Goal: Task Accomplishment & Management: Complete application form

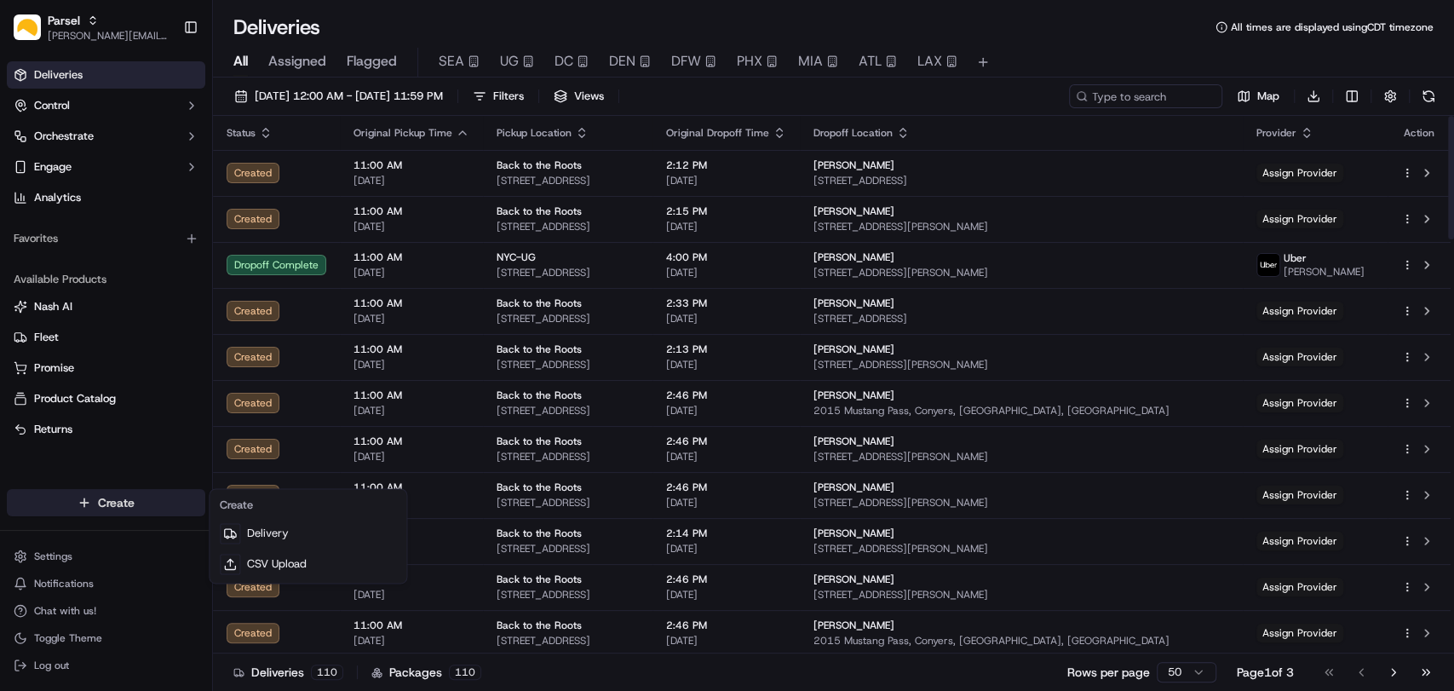
click at [132, 498] on html "Parsel cameron.langer@saltbox.com Toggle Sidebar Deliveries Control Orchestrate…" at bounding box center [727, 345] width 1454 height 691
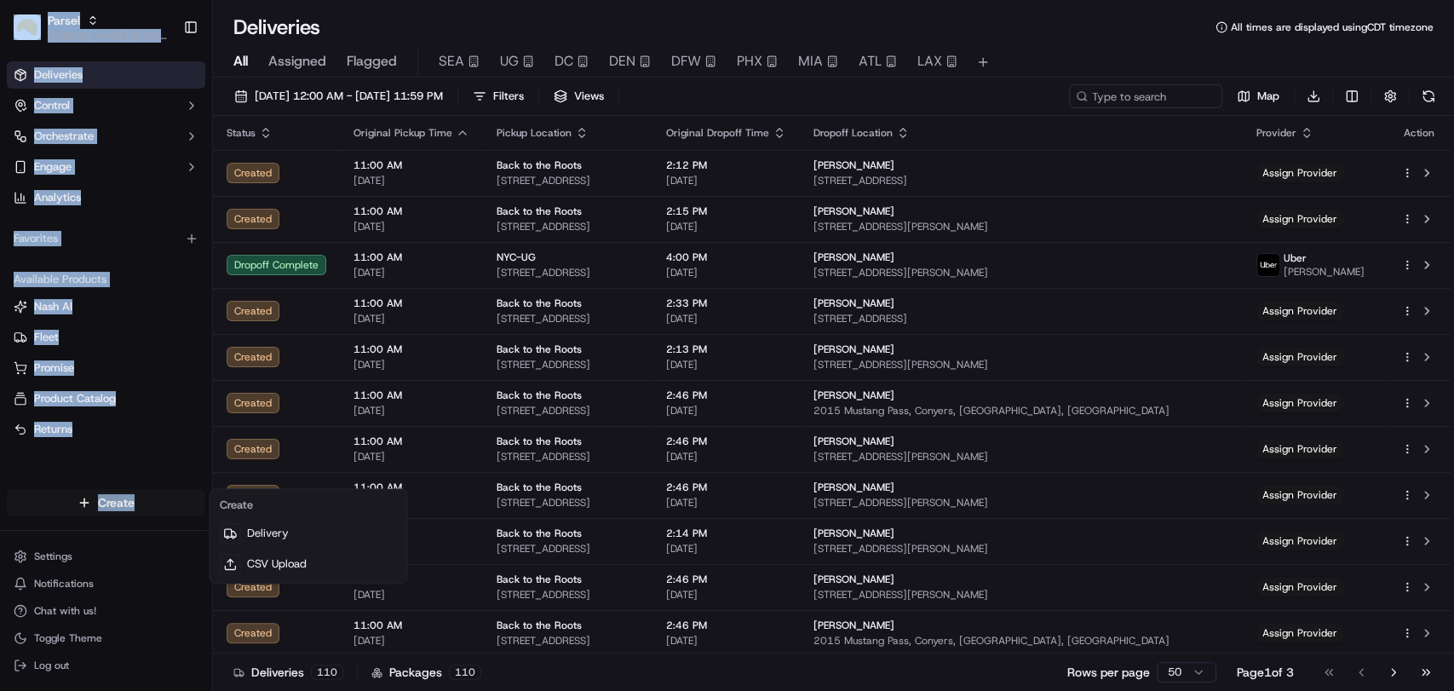
click at [132, 498] on html "Parsel cameron.langer@saltbox.com Toggle Sidebar Deliveries Control Orchestrate…" at bounding box center [727, 345] width 1454 height 691
click at [106, 502] on html "Parsel cameron.langer@saltbox.com Toggle Sidebar Deliveries Control Orchestrate…" at bounding box center [727, 345] width 1454 height 691
click at [258, 541] on link "Delivery" at bounding box center [308, 533] width 190 height 31
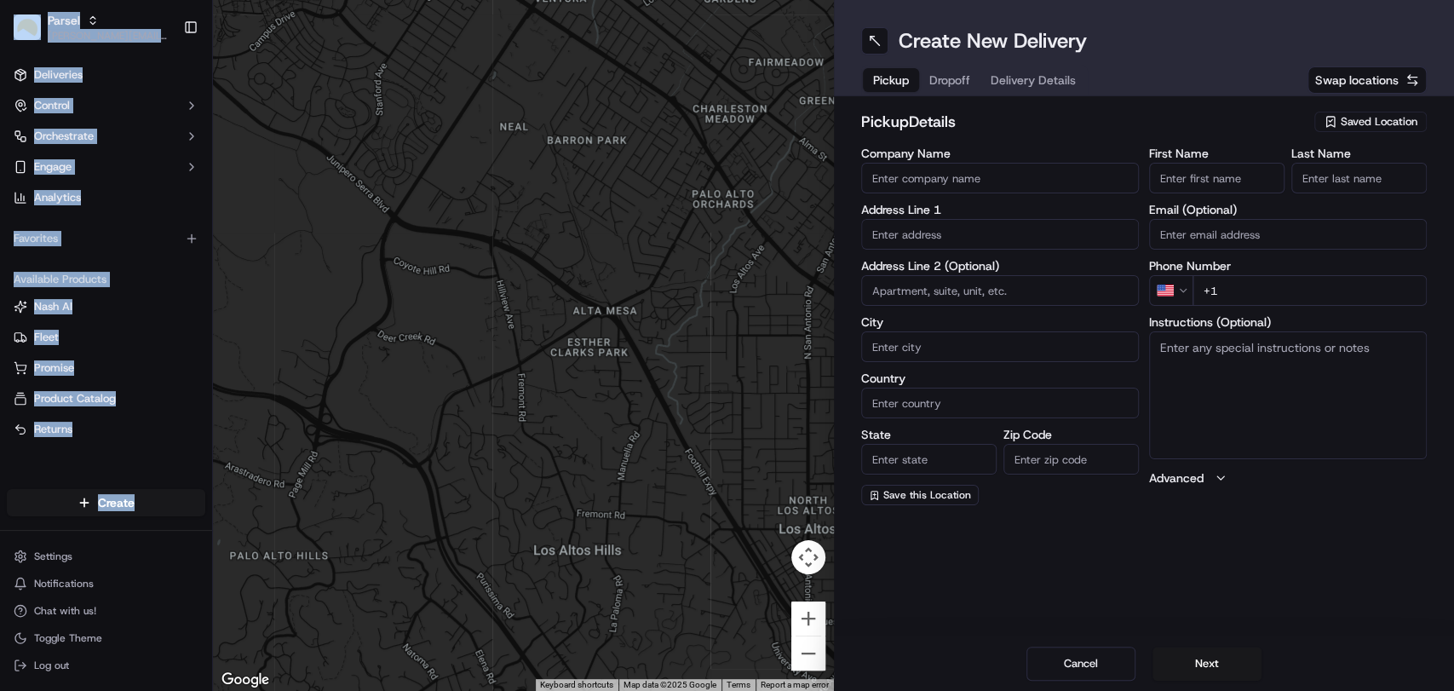
click at [1387, 118] on span "Saved Location" at bounding box center [1379, 121] width 77 height 15
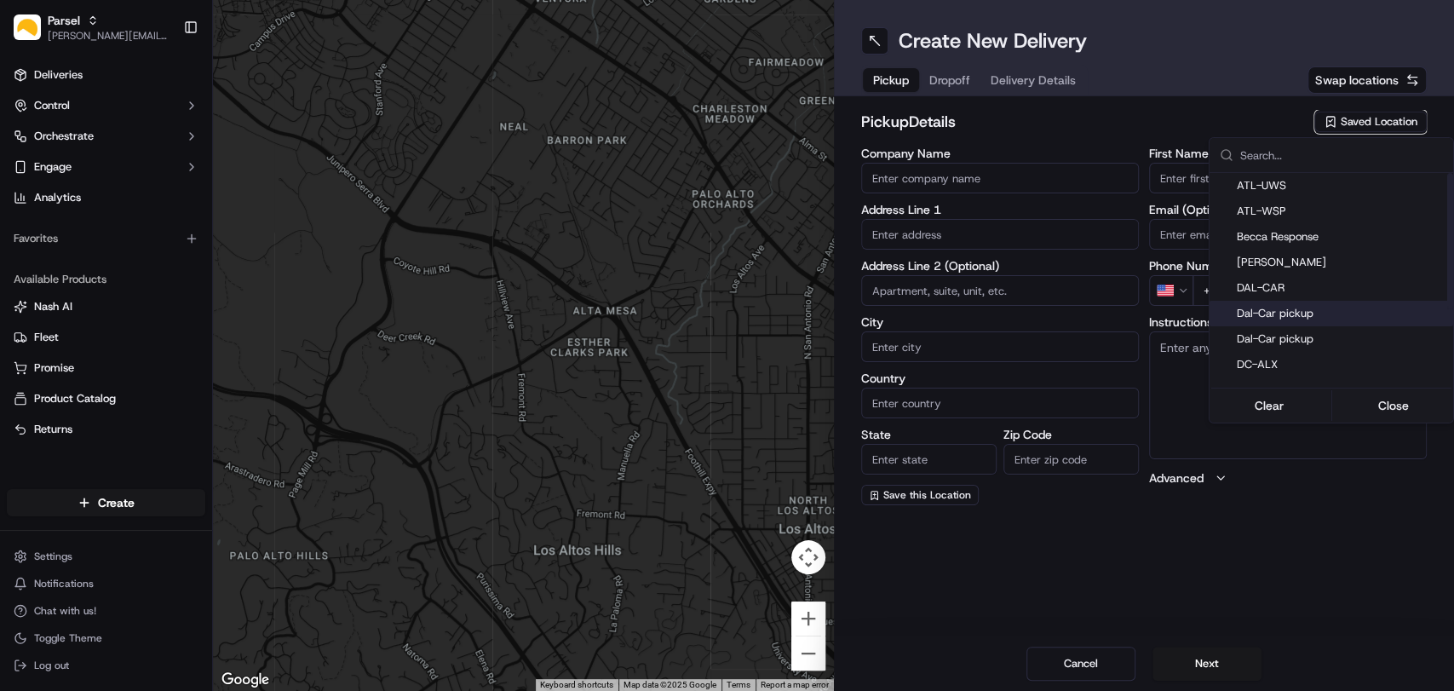
click at [1295, 304] on div "Dal-Car pickup" at bounding box center [1331, 314] width 244 height 26
type input "Dal-Car pickup"
type input "[STREET_ADDRESS][PERSON_NAME]"
type input "Carrollton"
type input "US"
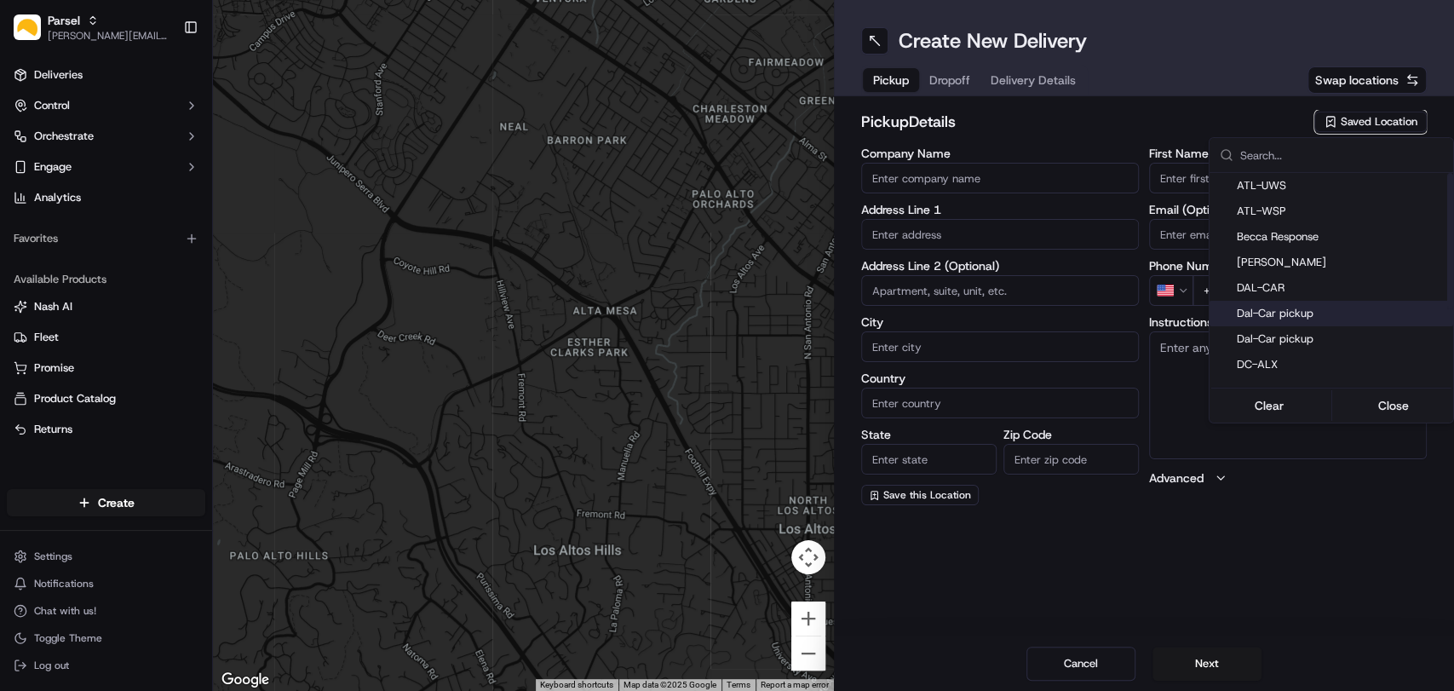
type input "[GEOGRAPHIC_DATA]"
type input "75006"
type input "[PERSON_NAME]"
type input "[EMAIL_ADDRESS][DOMAIN_NAME]"
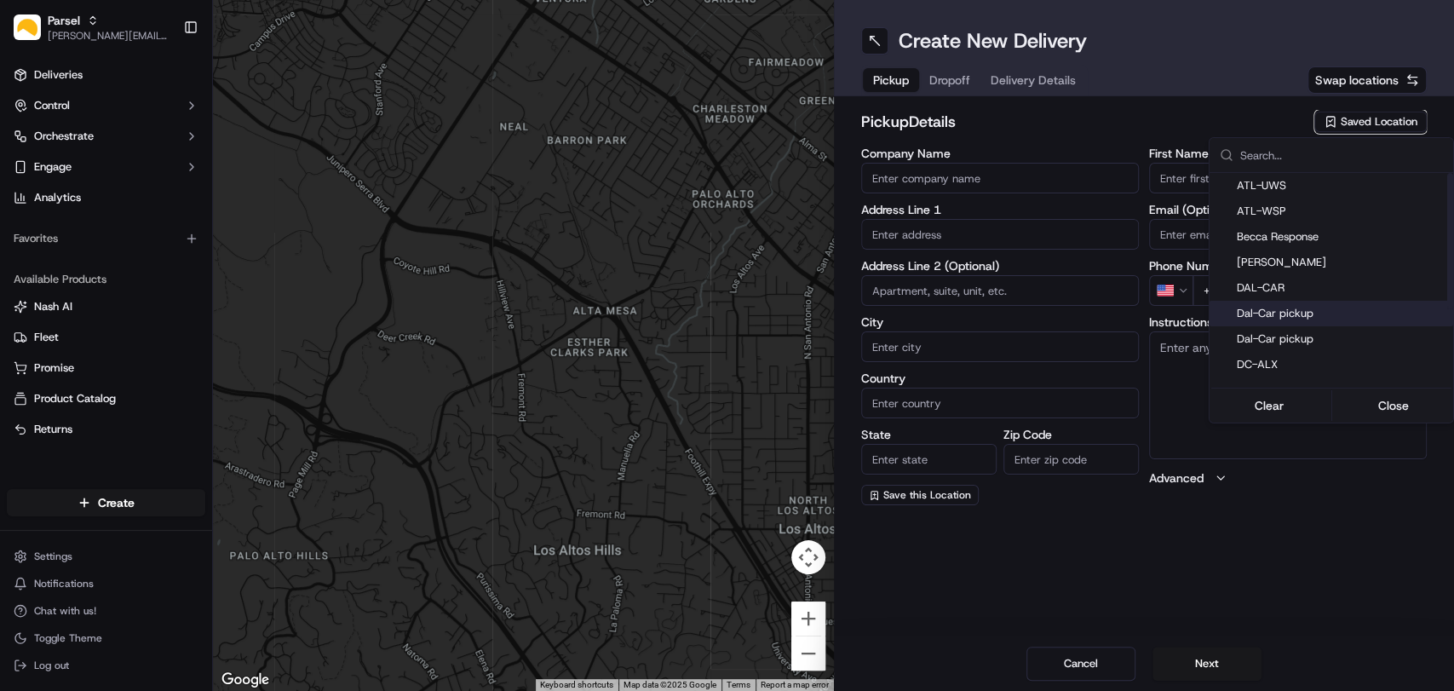
type input "[PHONE_NUMBER]"
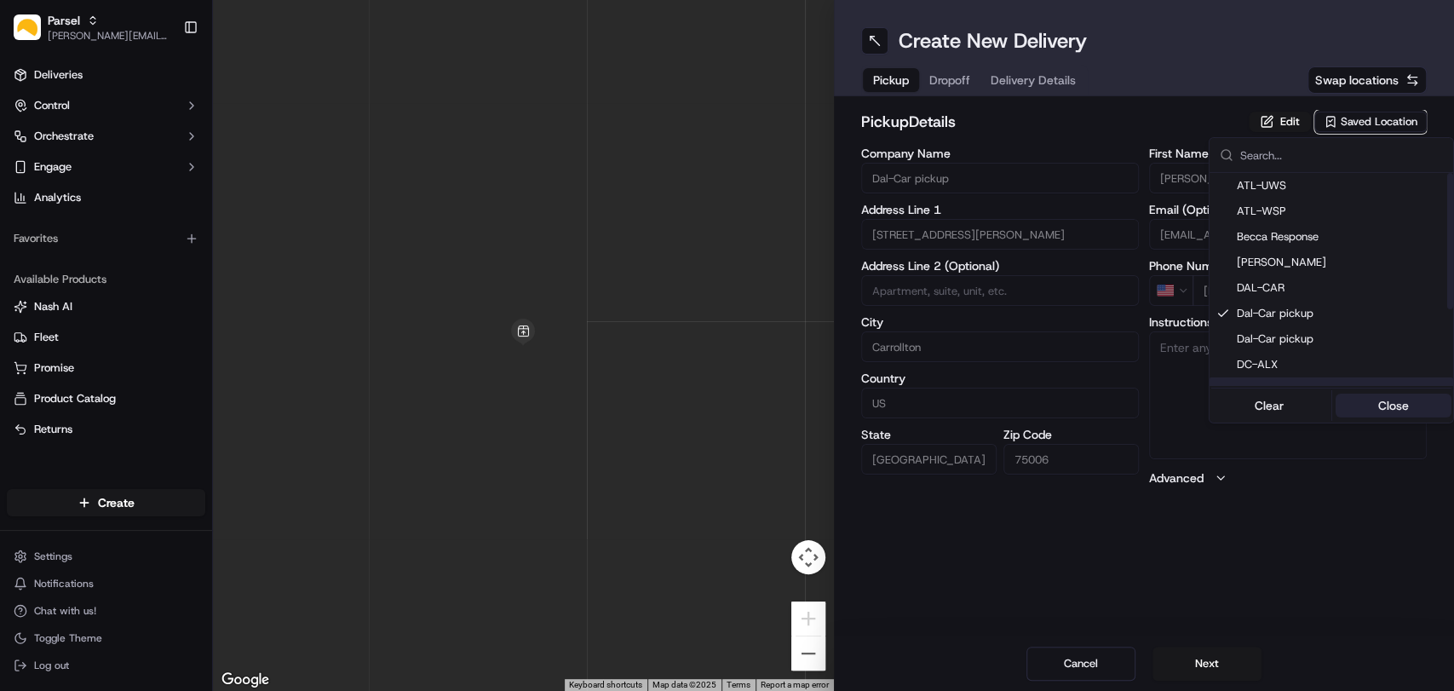
click at [1392, 407] on button "Close" at bounding box center [1393, 405] width 117 height 24
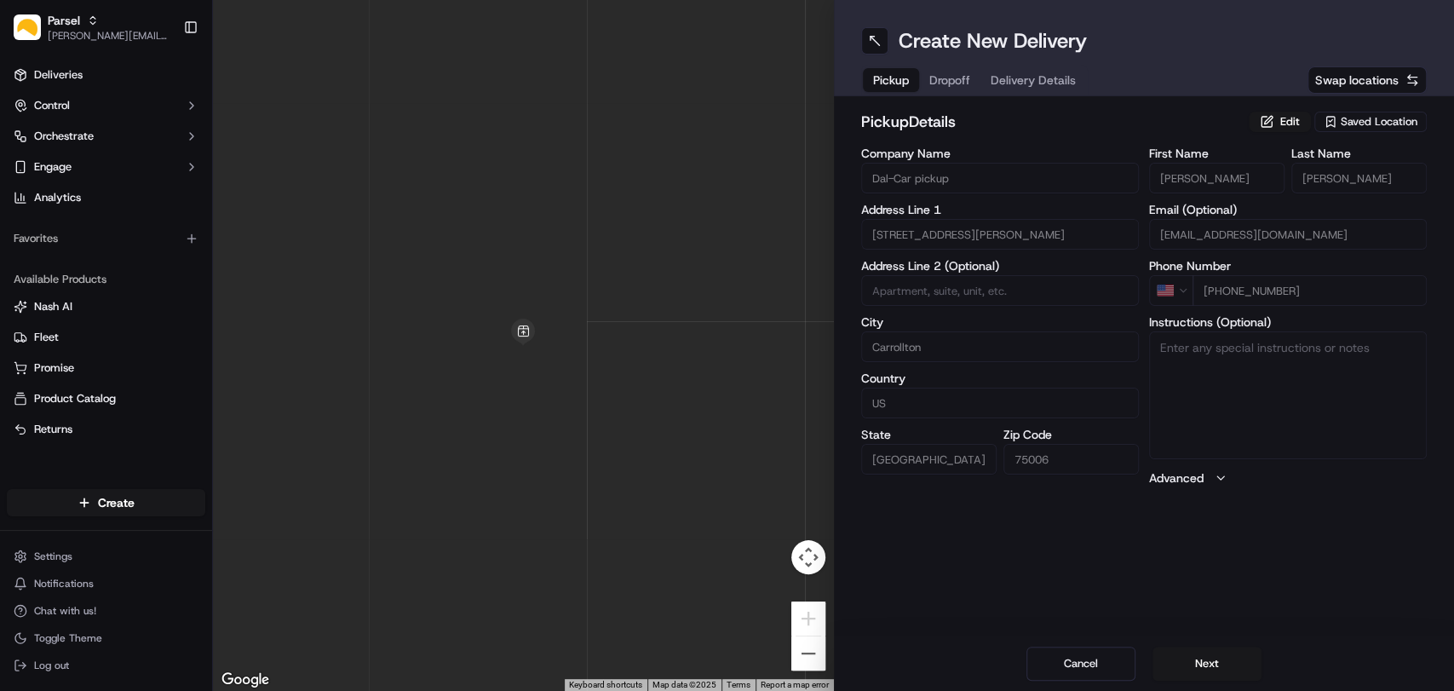
click at [1362, 475] on button "Advanced" at bounding box center [1288, 477] width 278 height 17
click at [1275, 120] on button "Edit" at bounding box center [1280, 122] width 62 height 20
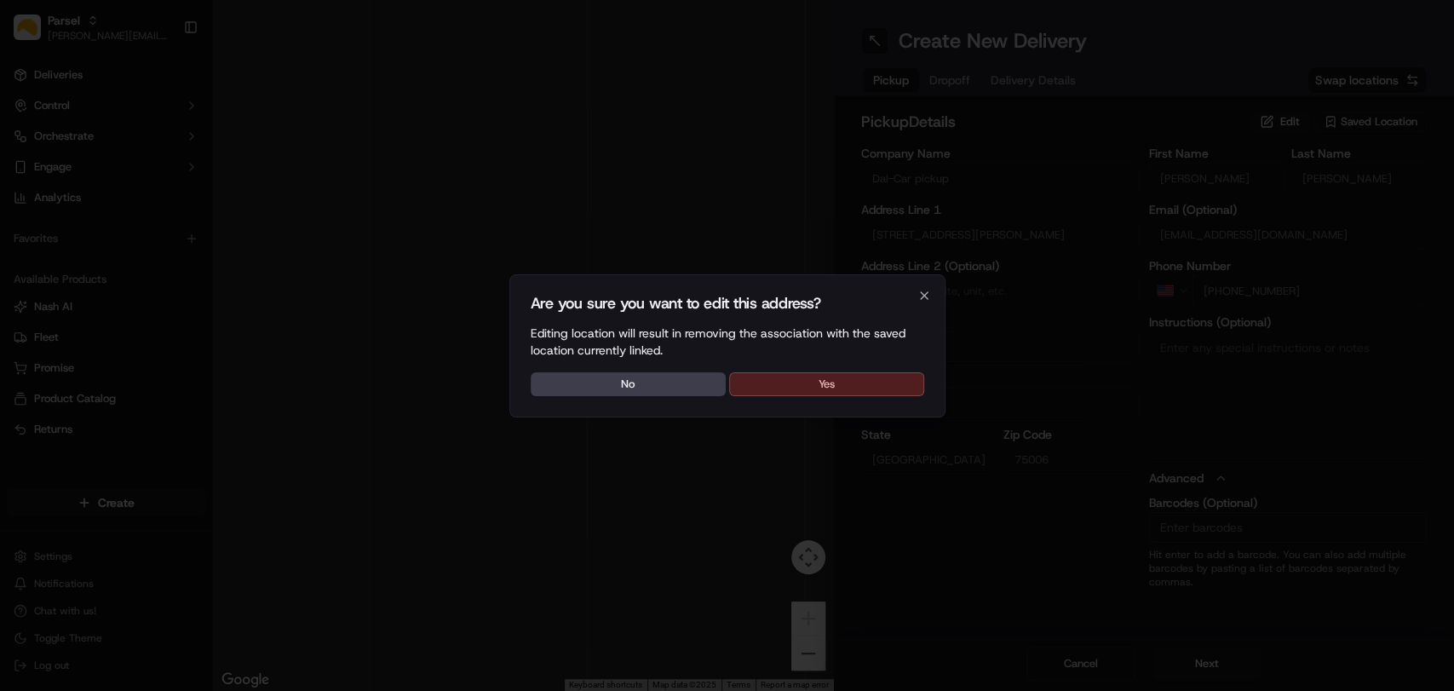
click at [819, 386] on button "Yes" at bounding box center [826, 384] width 195 height 24
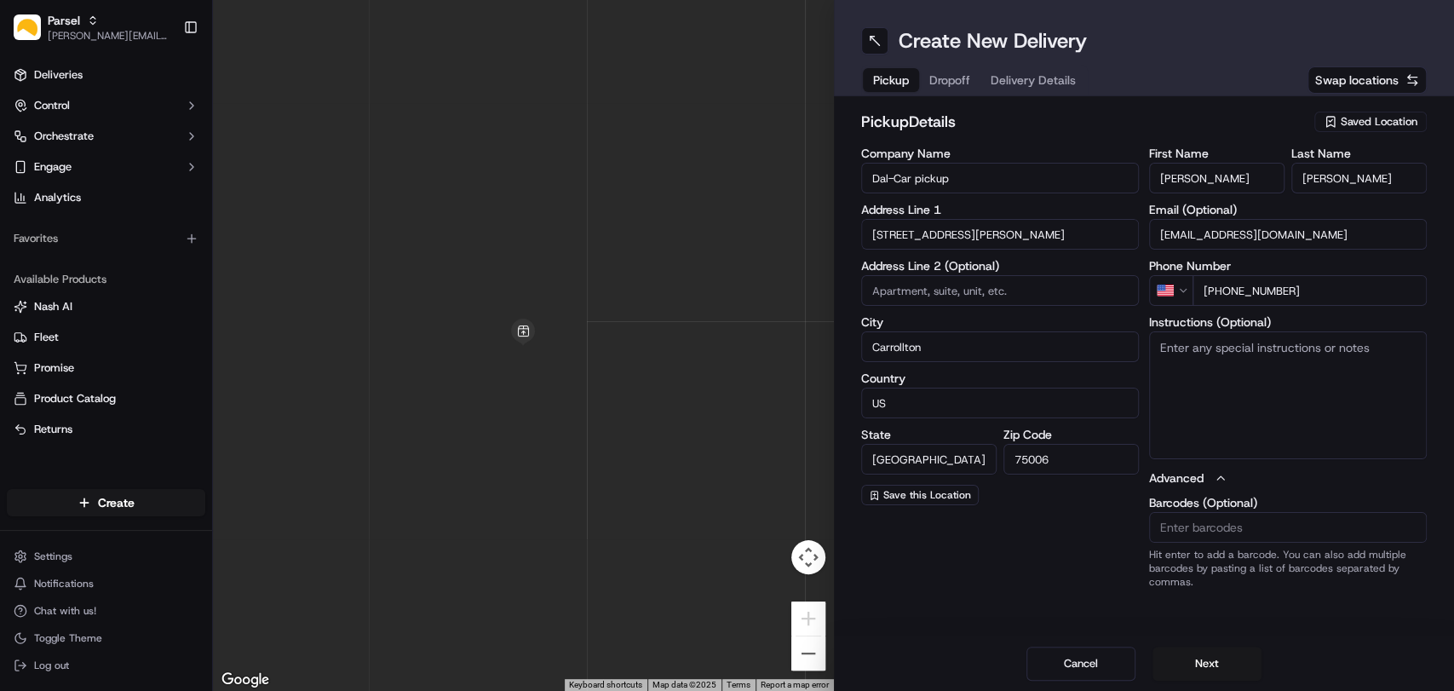
click at [1244, 369] on textarea "Instructions (Optional)" at bounding box center [1288, 395] width 278 height 128
paste textarea "Please pickup the packages at the rear loading dock with the large glass doors,…"
click at [1226, 347] on textarea "Please pickup the packages at the rear loading dock with the large glass doors,…" at bounding box center [1288, 395] width 278 height 128
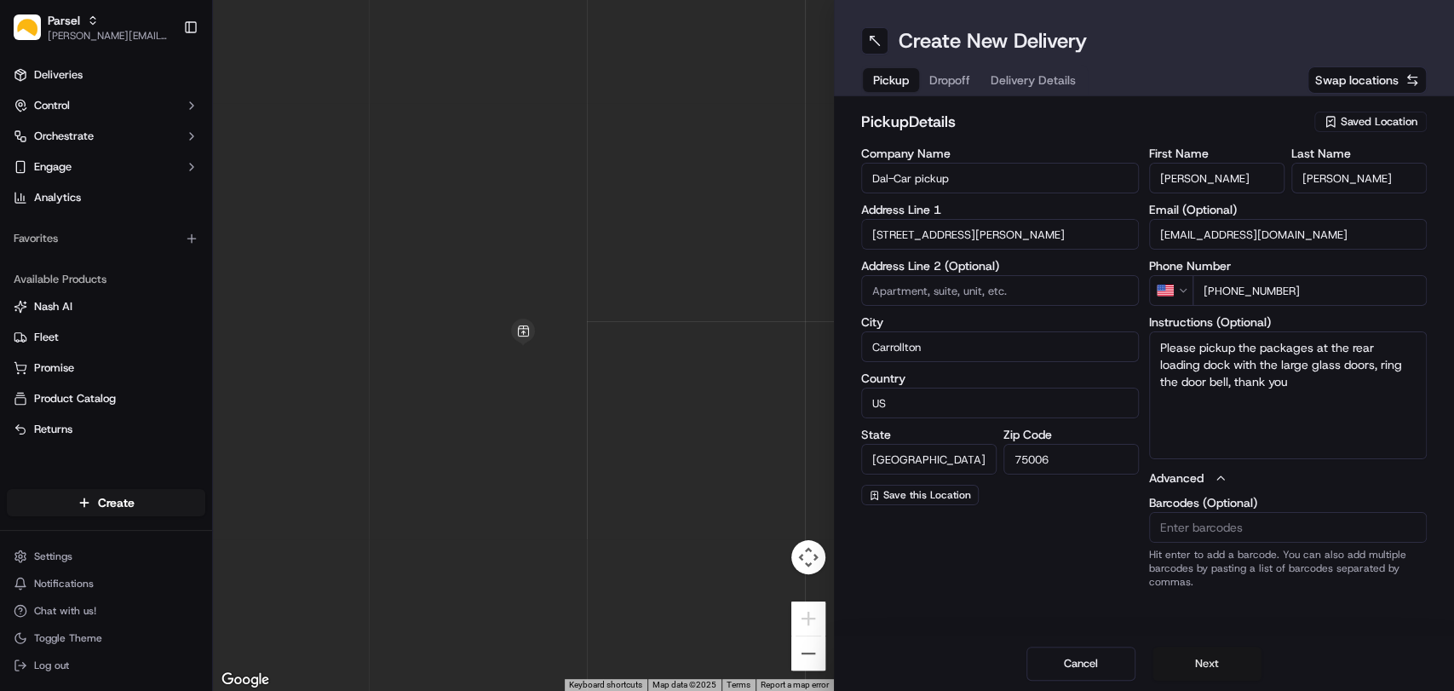
type textarea "Please pickup the packages at the rear loading dock with the large glass doors,…"
click at [1197, 662] on button "Next" at bounding box center [1206, 663] width 109 height 34
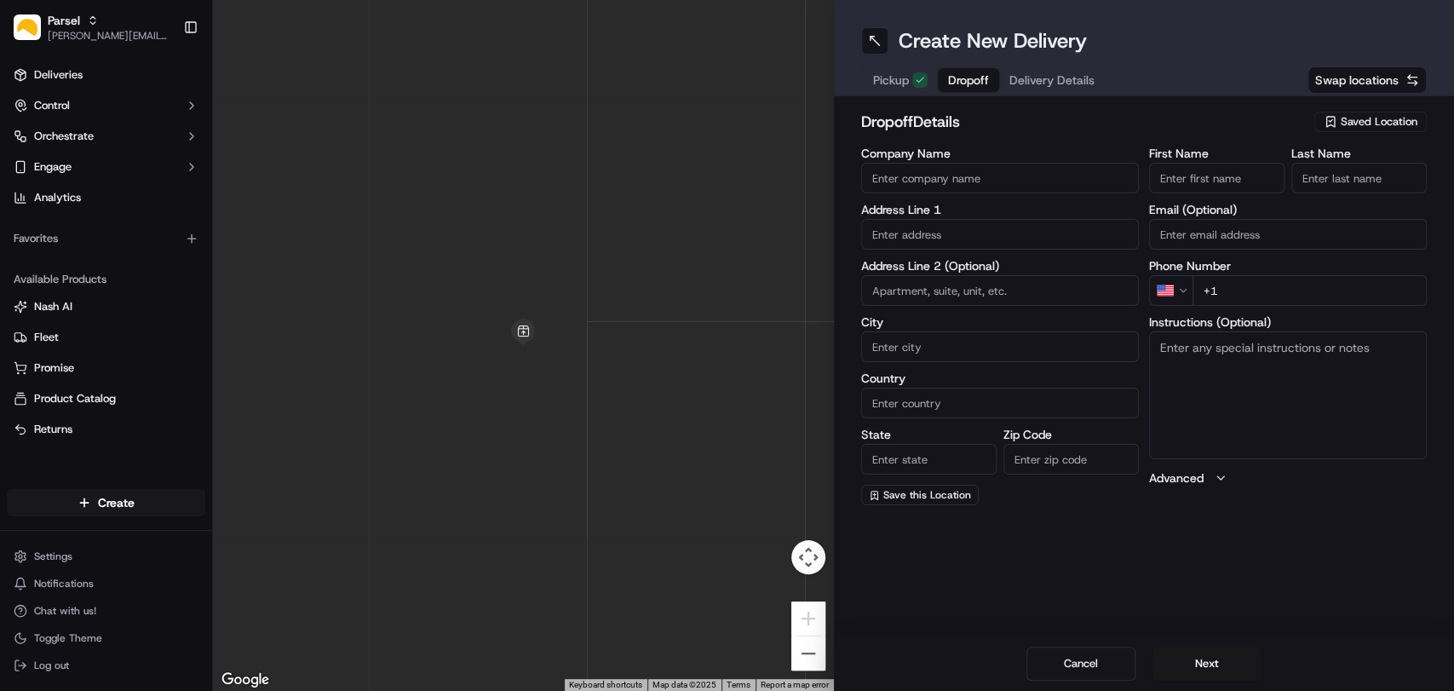
click at [1375, 123] on span "Saved Location" at bounding box center [1379, 121] width 77 height 15
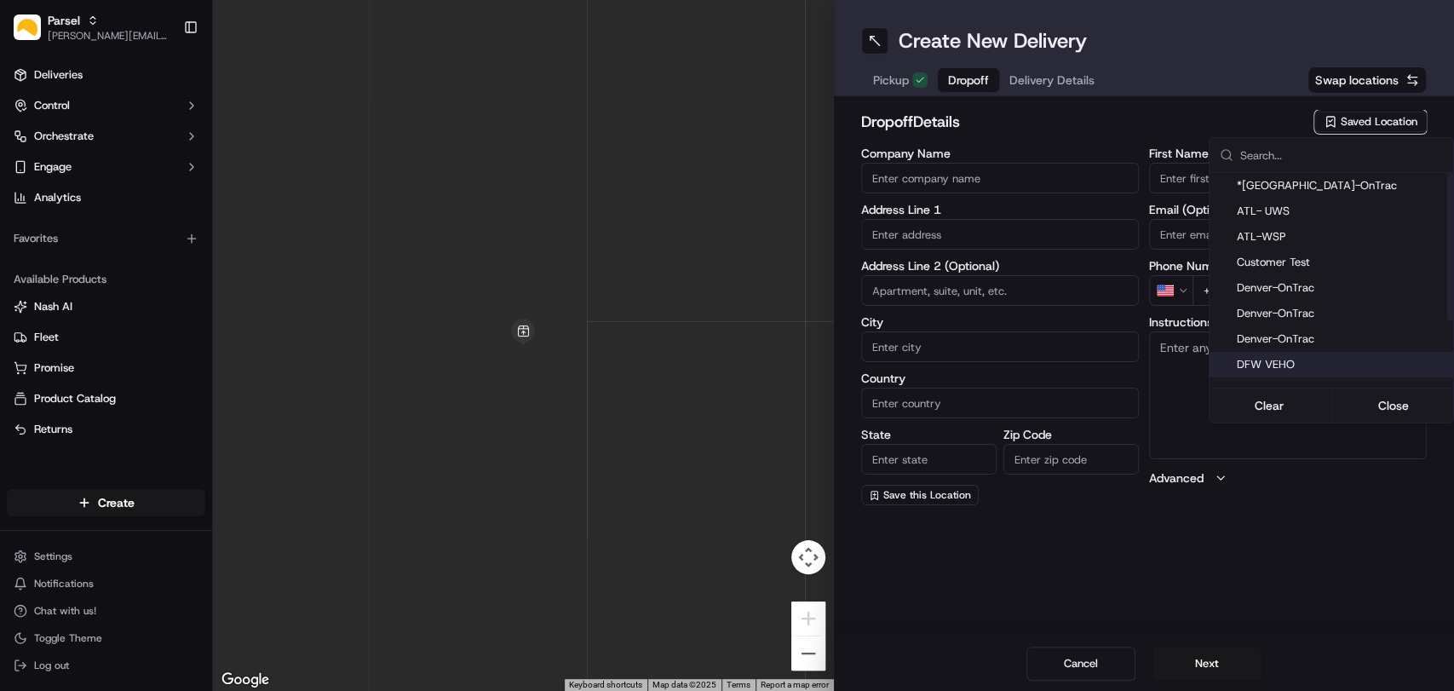
click at [1263, 369] on span "DFW VEHO" at bounding box center [1342, 364] width 210 height 15
type input "DFW VEHO"
type input "[STREET_ADDRESS]"
type input "Suite 325"
type input "[GEOGRAPHIC_DATA]"
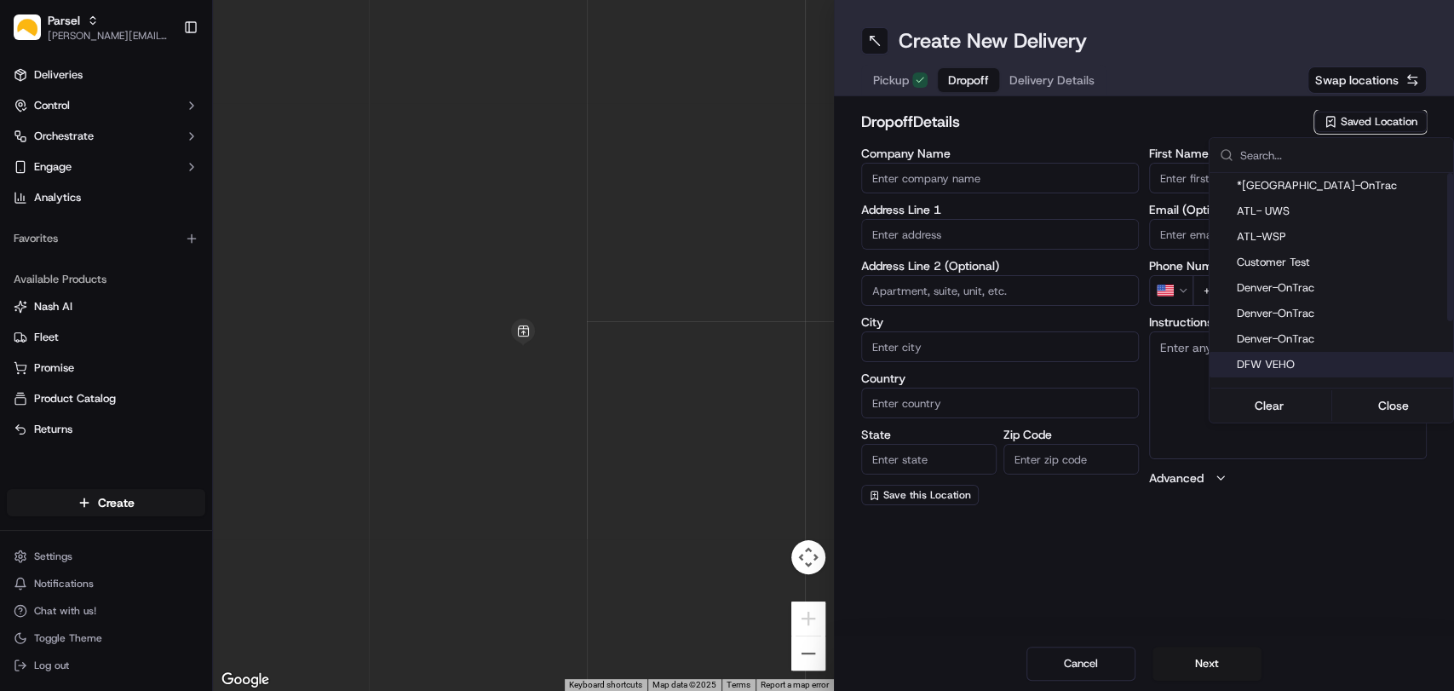
type input "US"
type input "[GEOGRAPHIC_DATA]"
type input "75028"
type input "Navid"
type input "Kassam"
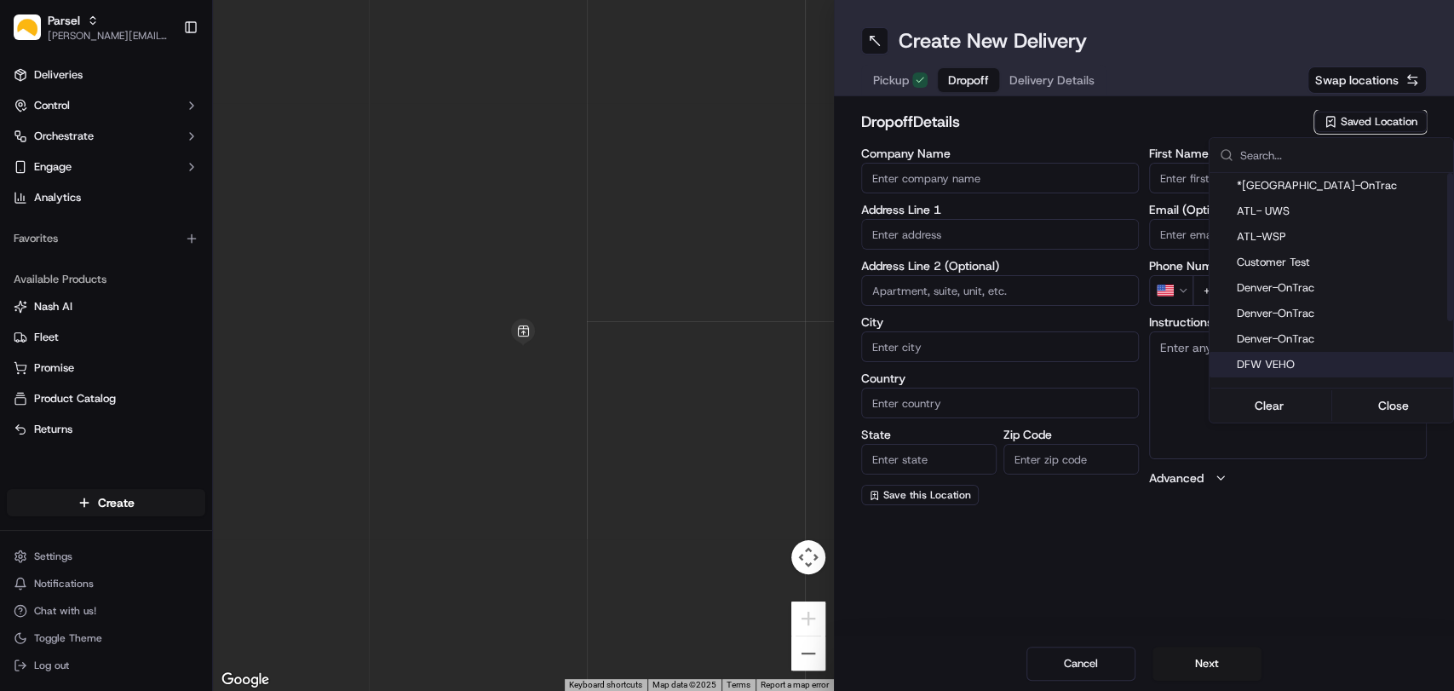
type input "[EMAIL_ADDRESS][DOMAIN_NAME]"
type input "[PHONE_NUMBER]"
type textarea "Please deliver all packages between dock doors 20 and 21. Hand packages directl…"
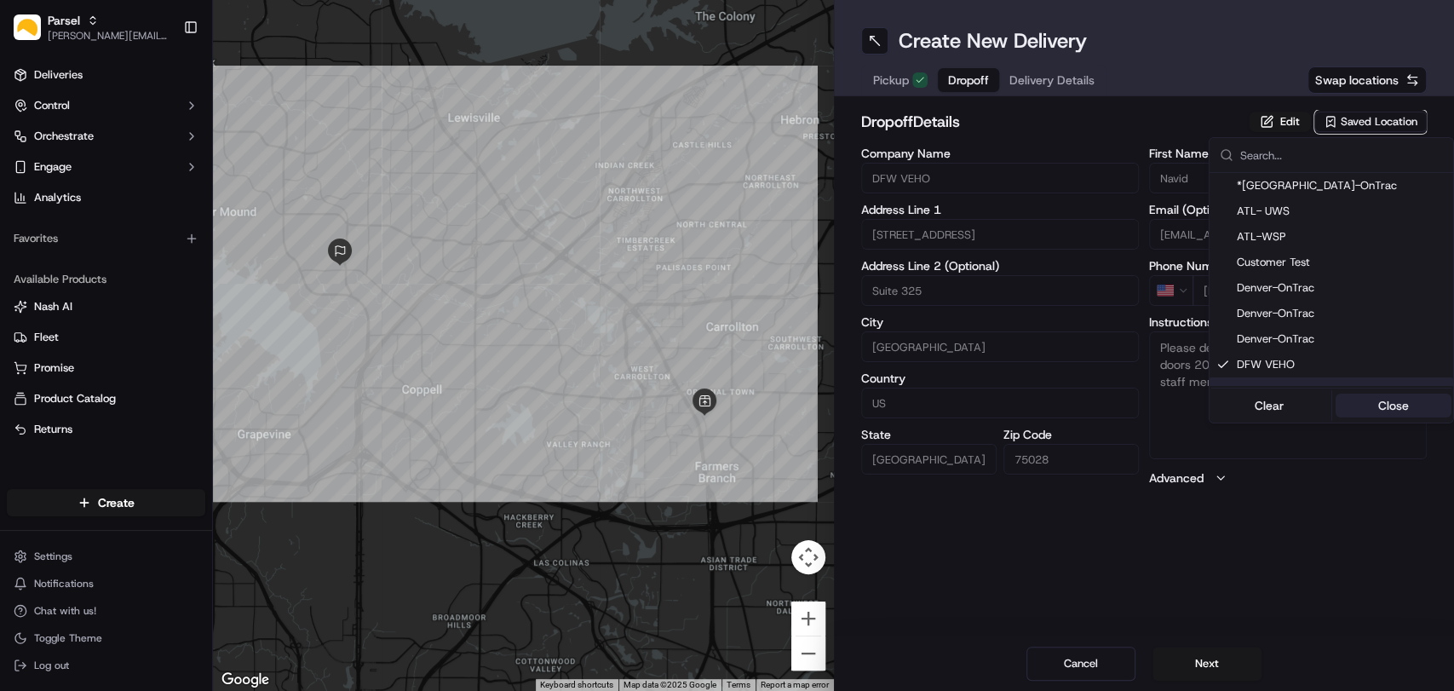
click at [1372, 405] on button "Close" at bounding box center [1393, 405] width 117 height 24
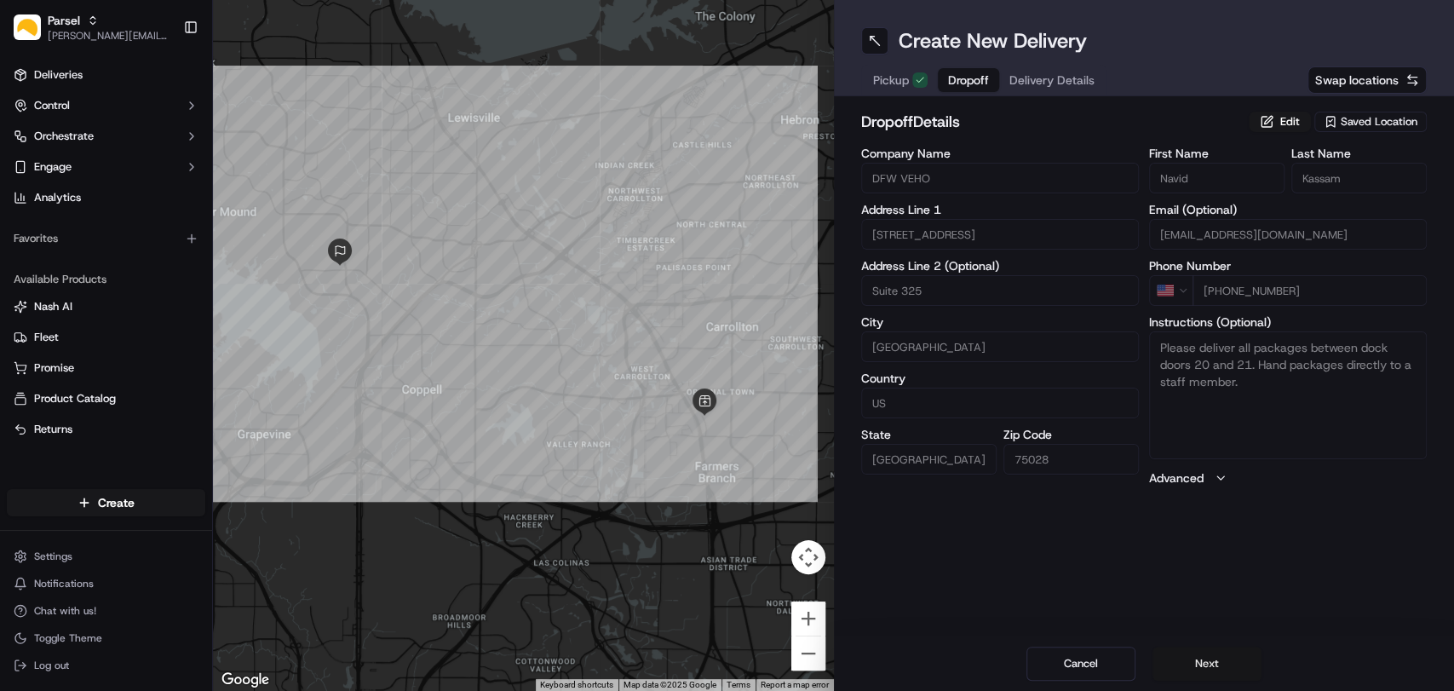
click at [1202, 669] on button "Next" at bounding box center [1206, 663] width 109 height 34
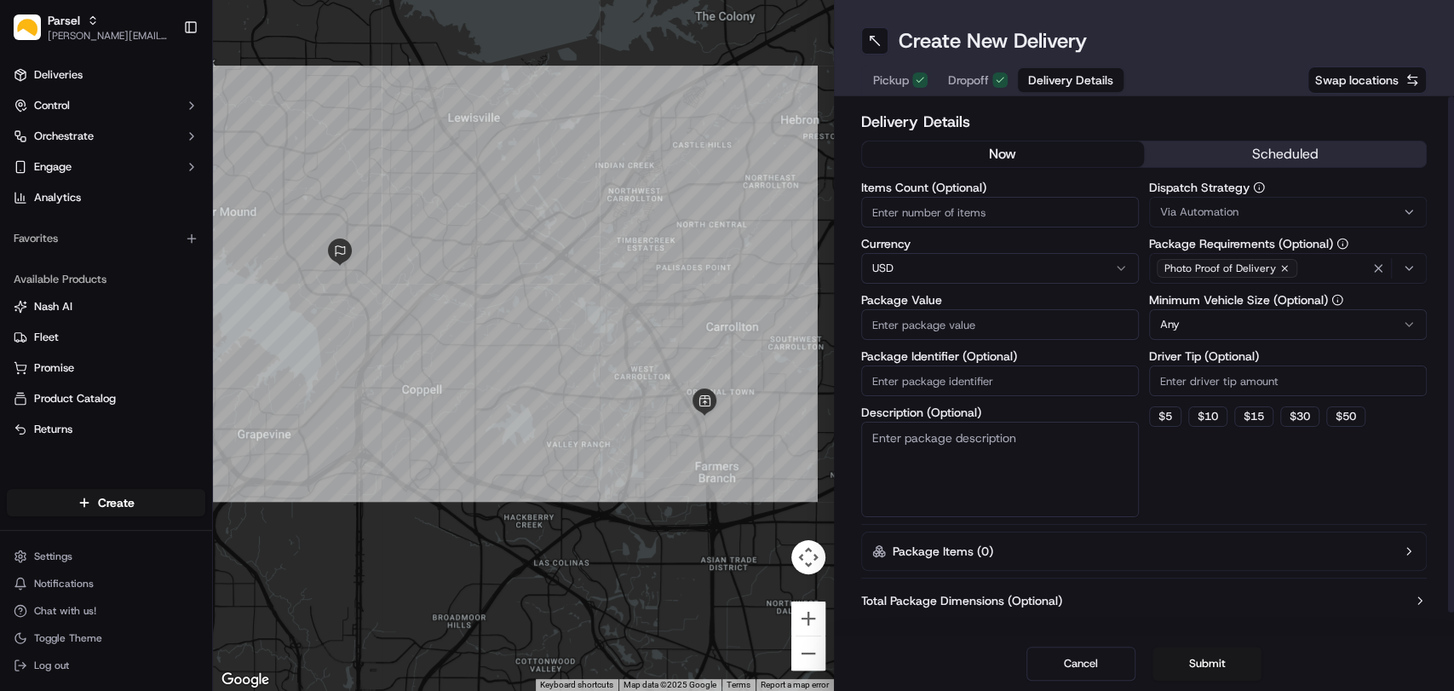
click at [959, 199] on input "Items Count (Optional)" at bounding box center [1000, 212] width 278 height 31
type input "25"
click at [967, 319] on input "Package Value" at bounding box center [1000, 324] width 278 height 31
type input "200"
click at [933, 468] on textarea "Description (Optional)" at bounding box center [1000, 469] width 278 height 95
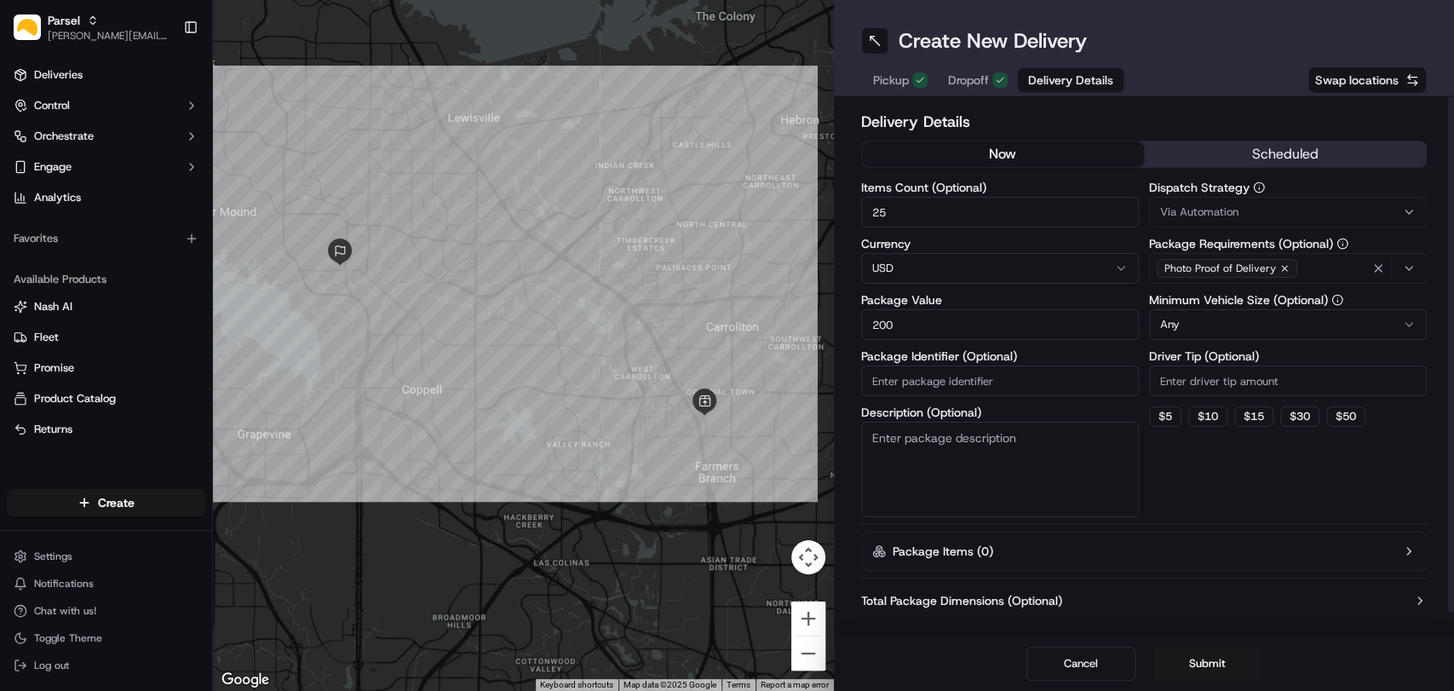
click at [1194, 549] on button "Package Items ( 0 )" at bounding box center [1144, 550] width 566 height 39
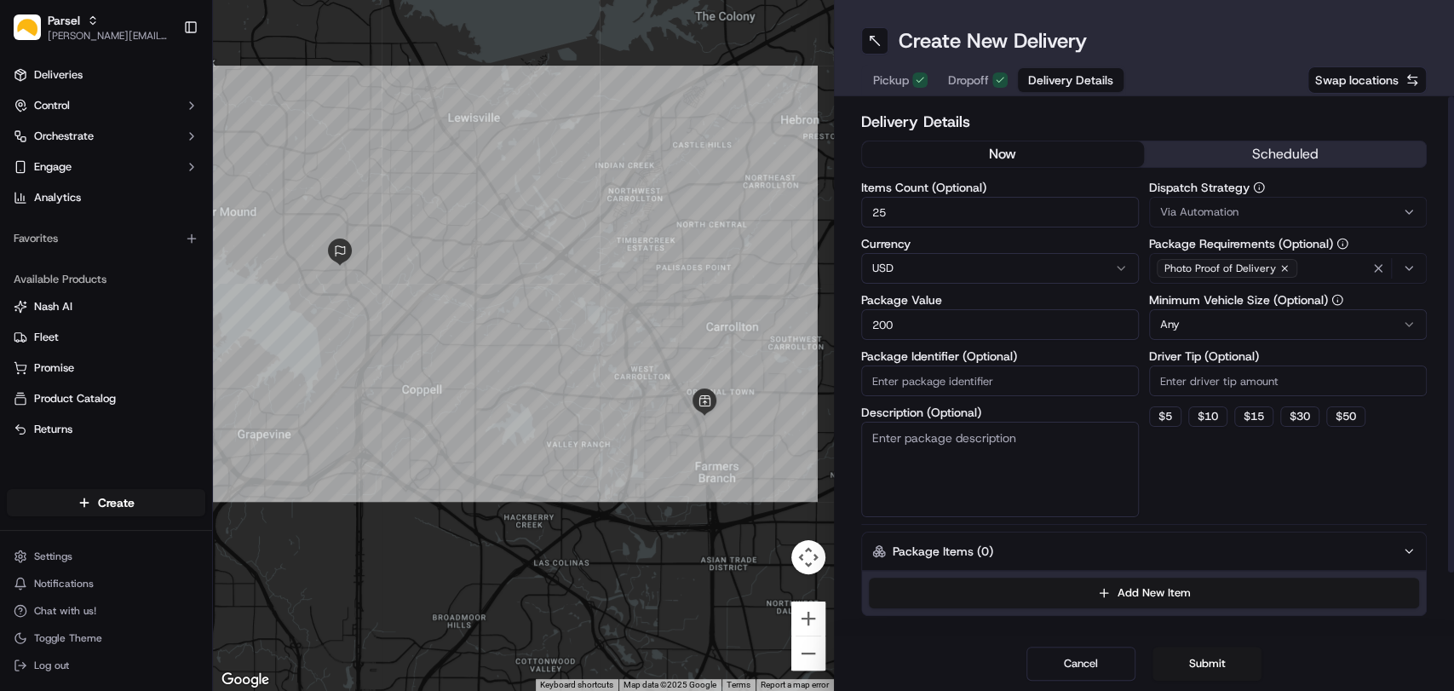
click at [939, 482] on textarea "Description (Optional)" at bounding box center [1000, 469] width 278 height 95
paste textarea "25 small packages. You will find the packages on the black plastic shelf by the…"
type textarea "25 small packages. You will find the packages on the black plastic shelf by the…"
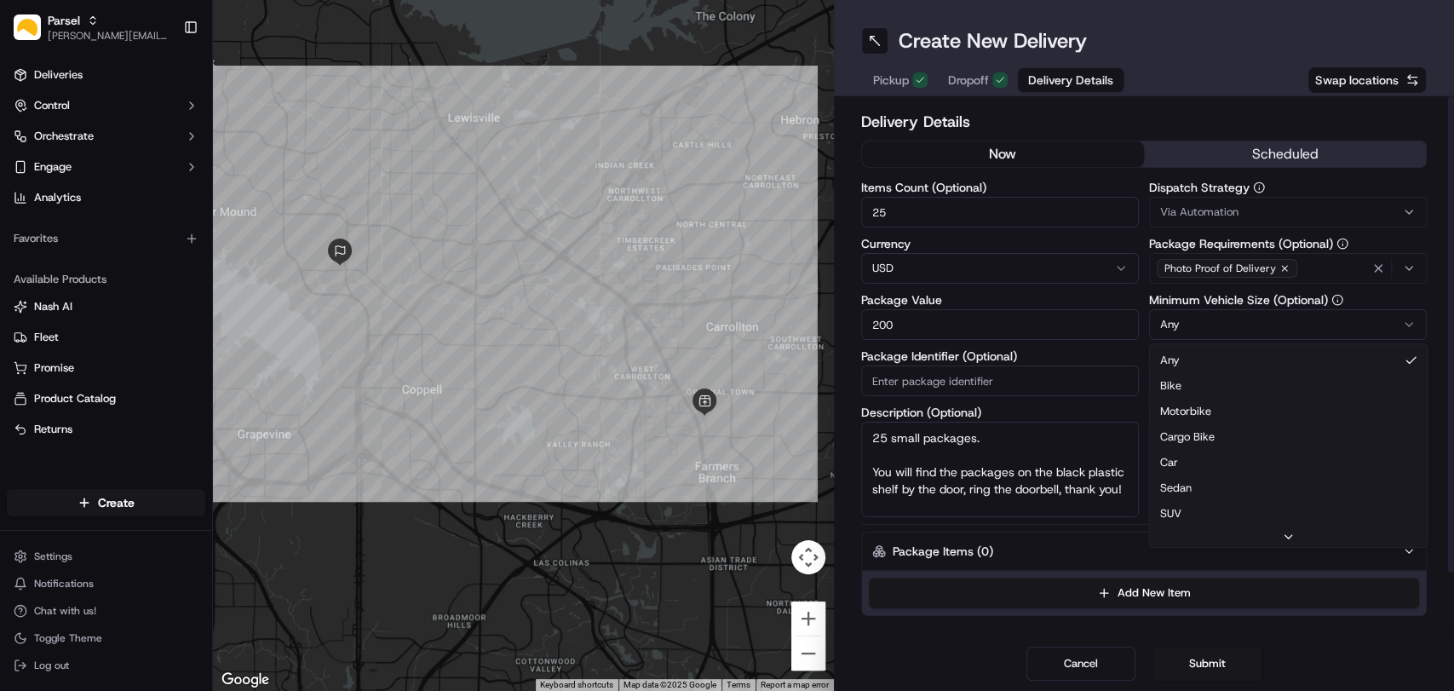
click at [1413, 327] on html "Parsel cameron.langer@saltbox.com Toggle Sidebar Deliveries Control Orchestrate…" at bounding box center [727, 345] width 1454 height 691
click at [1326, 121] on h2 "Delivery Details" at bounding box center [1144, 122] width 566 height 24
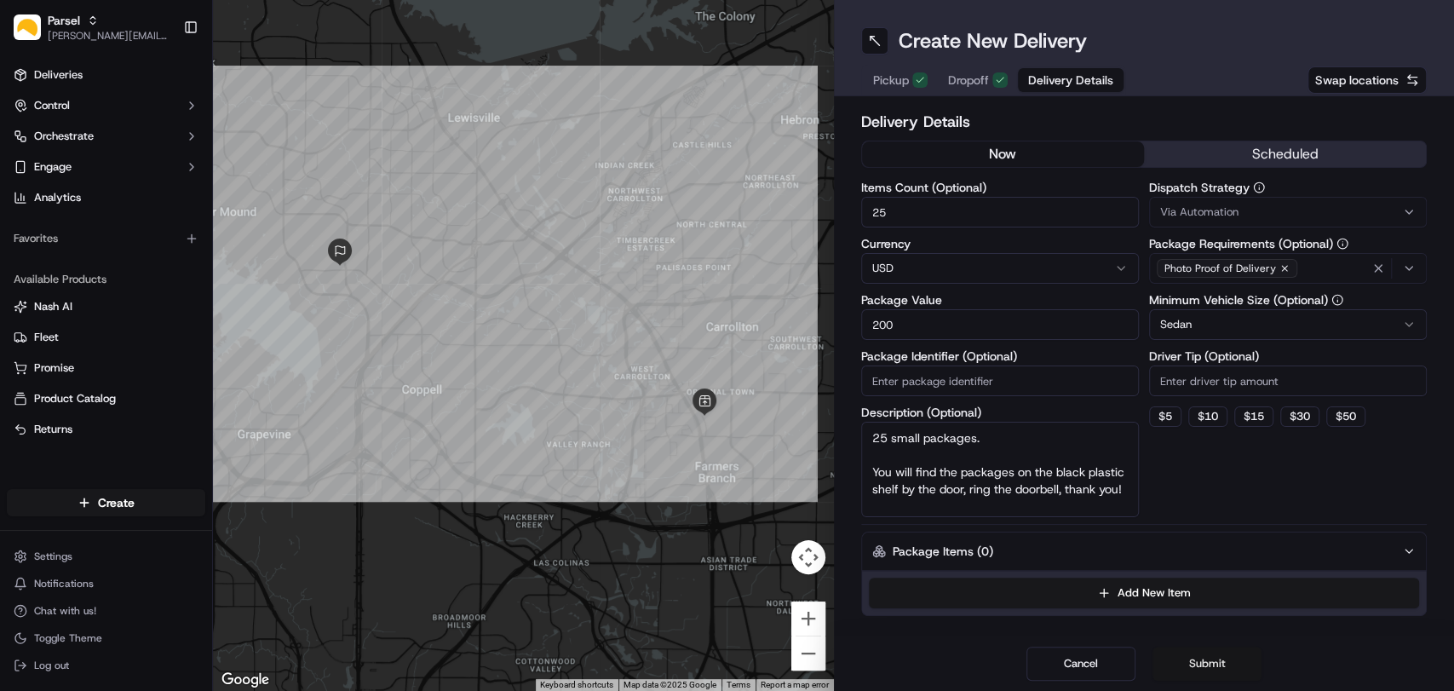
click at [1207, 662] on button "Submit" at bounding box center [1206, 663] width 109 height 34
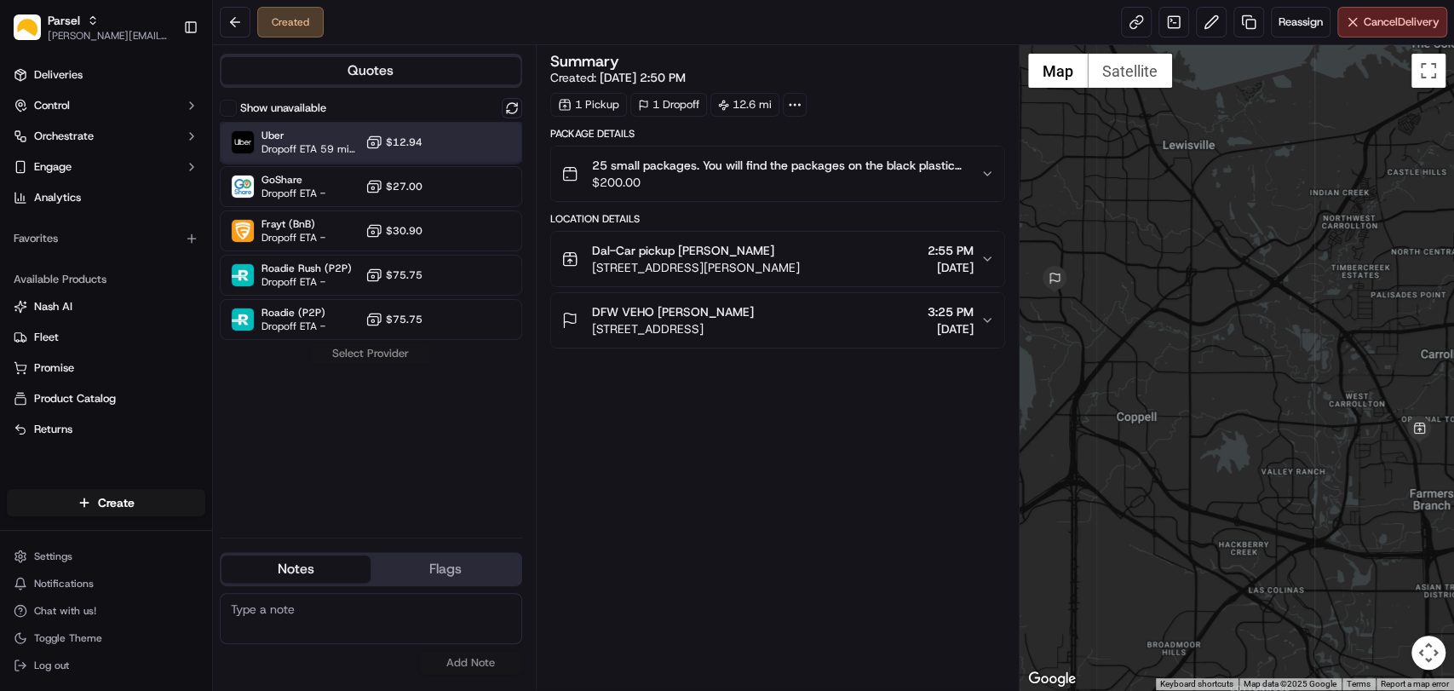
click at [436, 136] on div "Uber Dropoff ETA 59 minutes $12.94" at bounding box center [371, 142] width 302 height 41
click at [385, 354] on button "Assign Provider" at bounding box center [370, 353] width 121 height 20
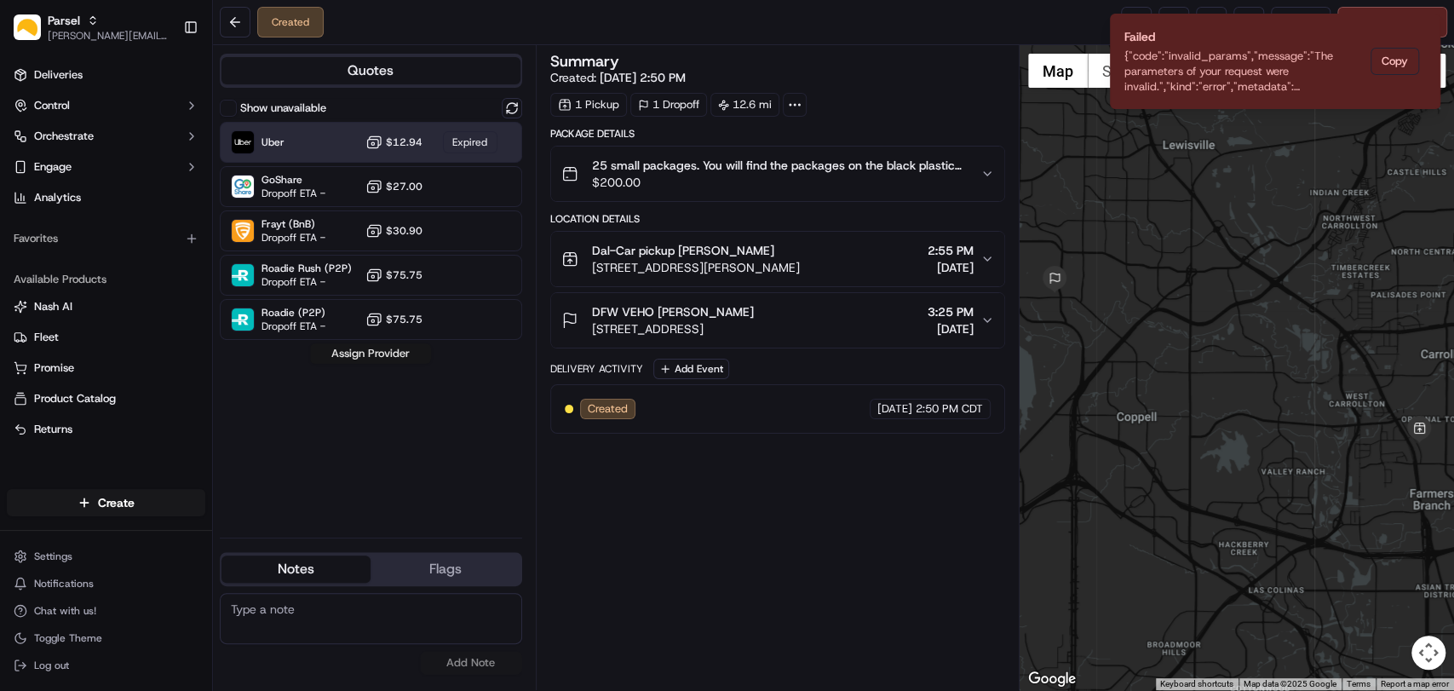
click at [385, 354] on button "Assign Provider" at bounding box center [370, 353] width 121 height 20
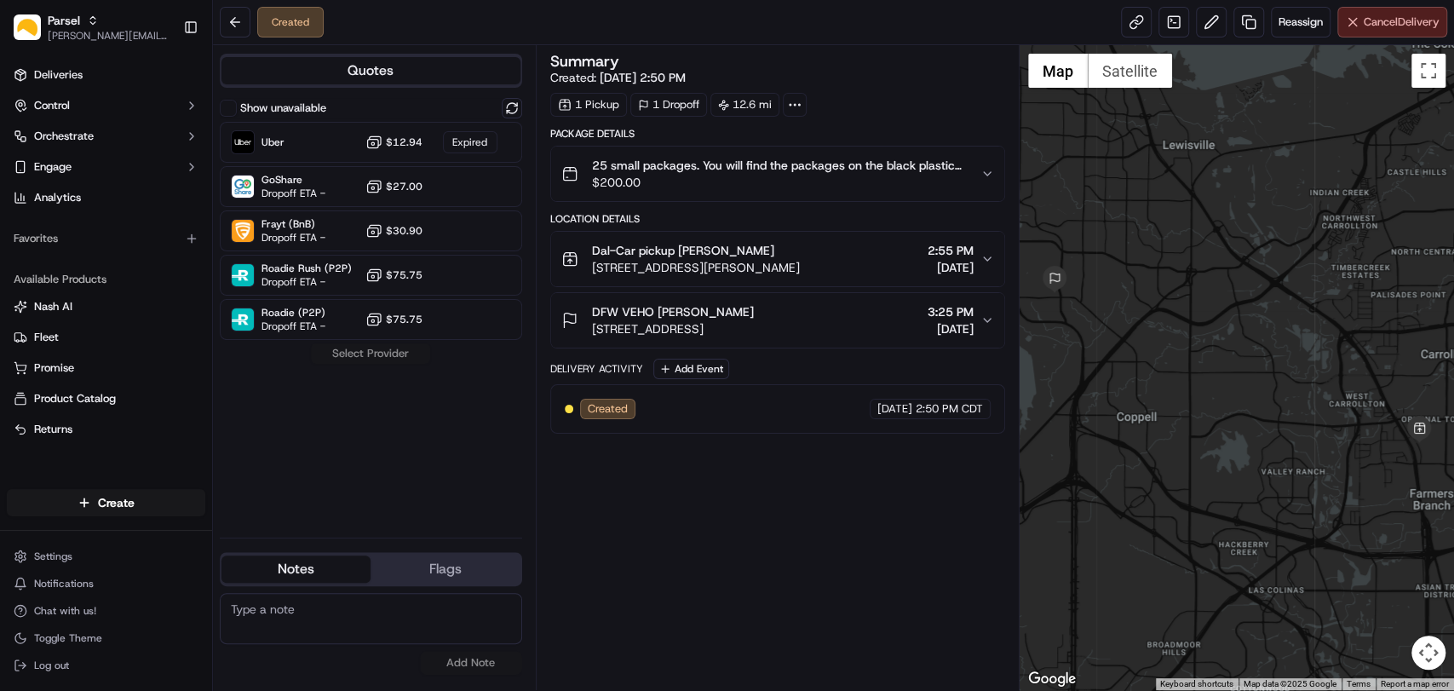
click at [1364, 23] on span "Cancel Delivery" at bounding box center [1402, 21] width 76 height 15
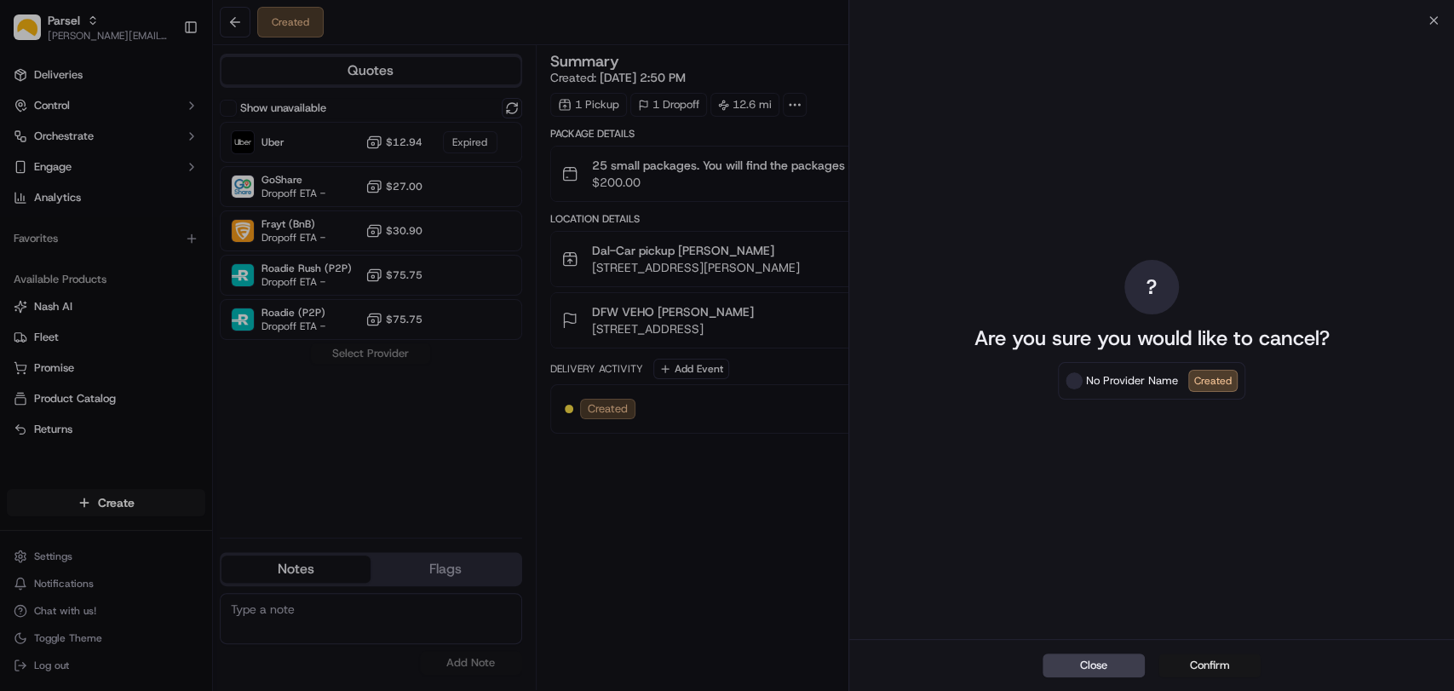
click at [1202, 659] on button "Confirm" at bounding box center [1209, 665] width 102 height 24
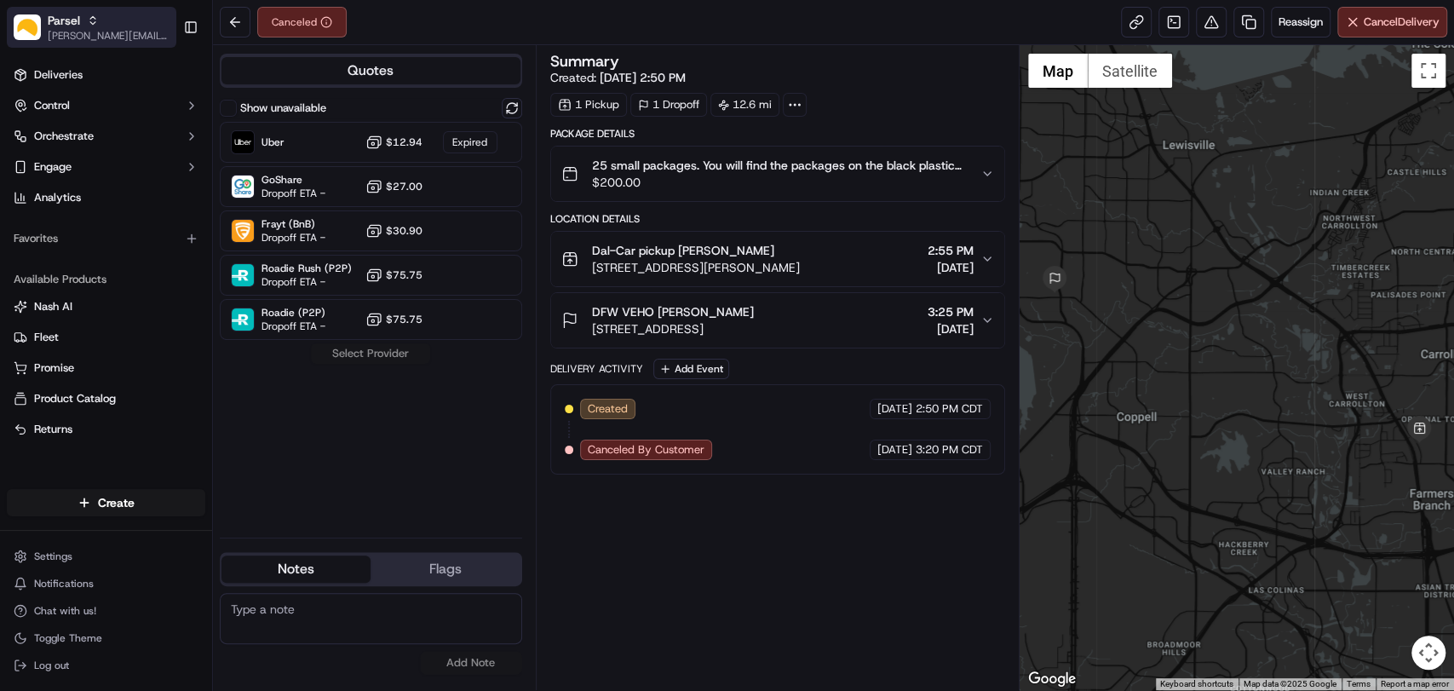
click at [40, 20] on img "button" at bounding box center [27, 27] width 27 height 26
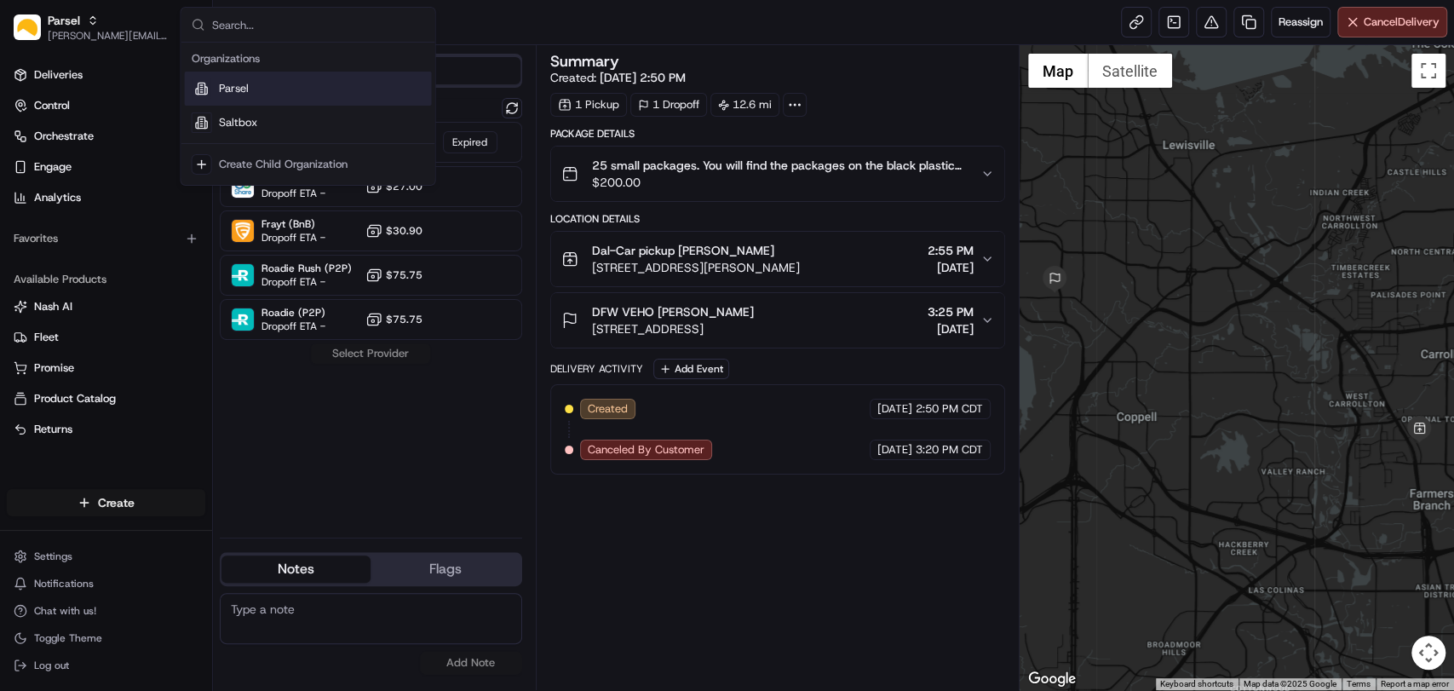
click at [113, 493] on html "Parsel [EMAIL_ADDRESS][PERSON_NAME][DOMAIN_NAME] Toggle Sidebar Deliveries Cont…" at bounding box center [727, 345] width 1454 height 691
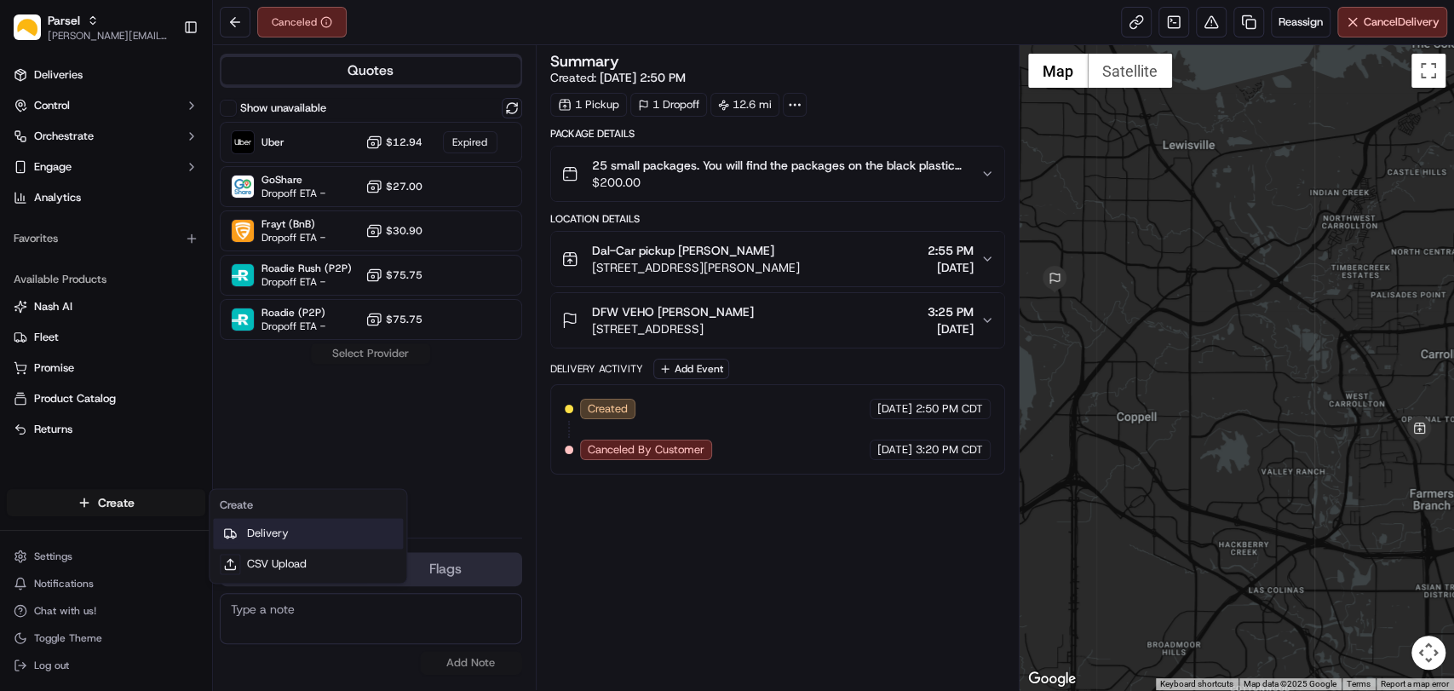
click at [264, 531] on link "Delivery" at bounding box center [308, 533] width 190 height 31
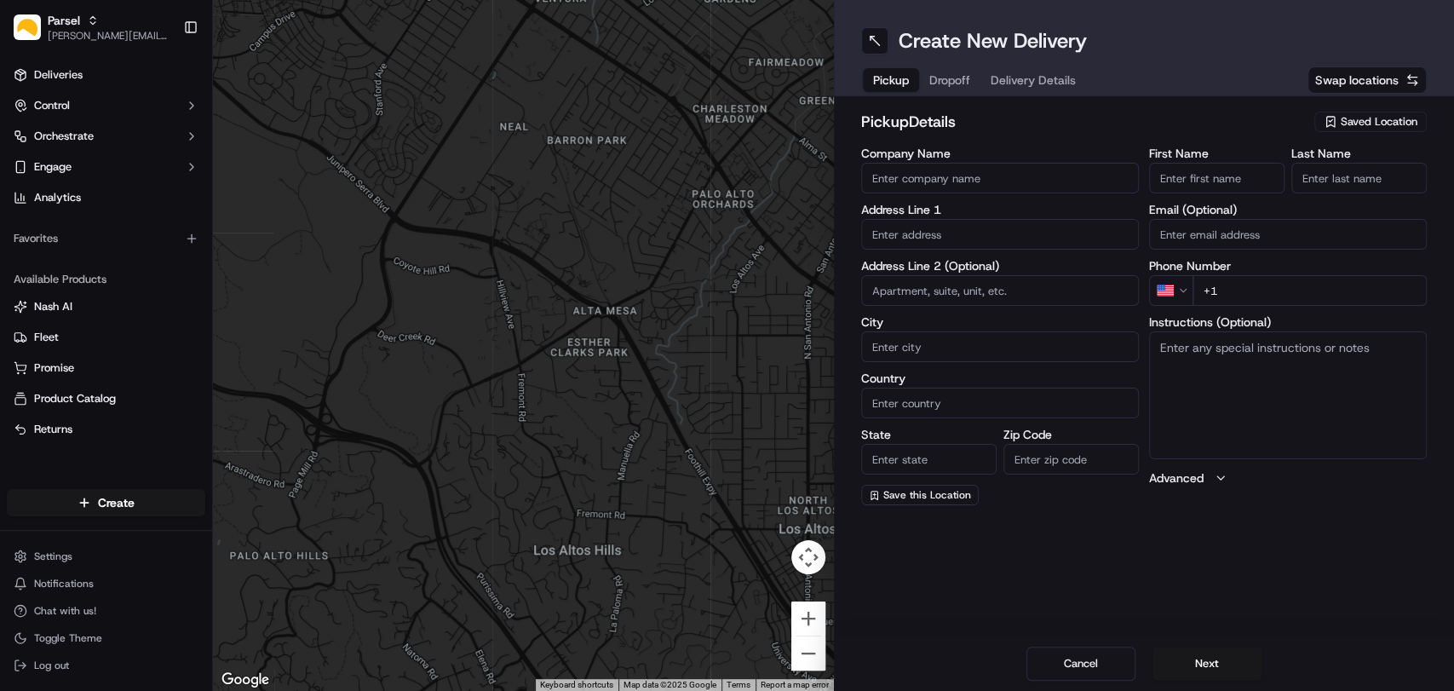
click at [1349, 78] on span "Swap locations" at bounding box center [1356, 80] width 83 height 17
click at [1364, 129] on div "Saved Location" at bounding box center [1370, 122] width 112 height 20
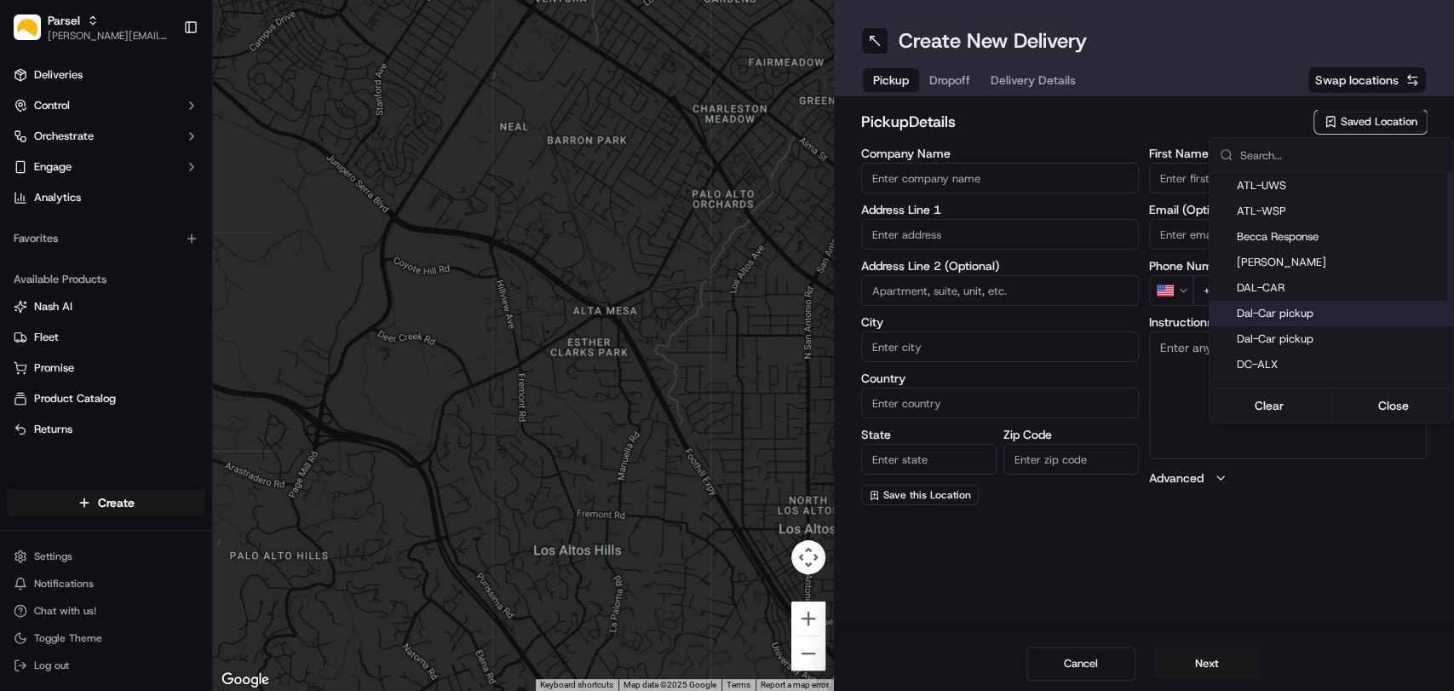
click at [1301, 317] on span "Dal-Car pickup" at bounding box center [1342, 313] width 210 height 15
type input "Dal-Car pickup"
type input "[STREET_ADDRESS][PERSON_NAME]"
type input "Carrollton"
type input "US"
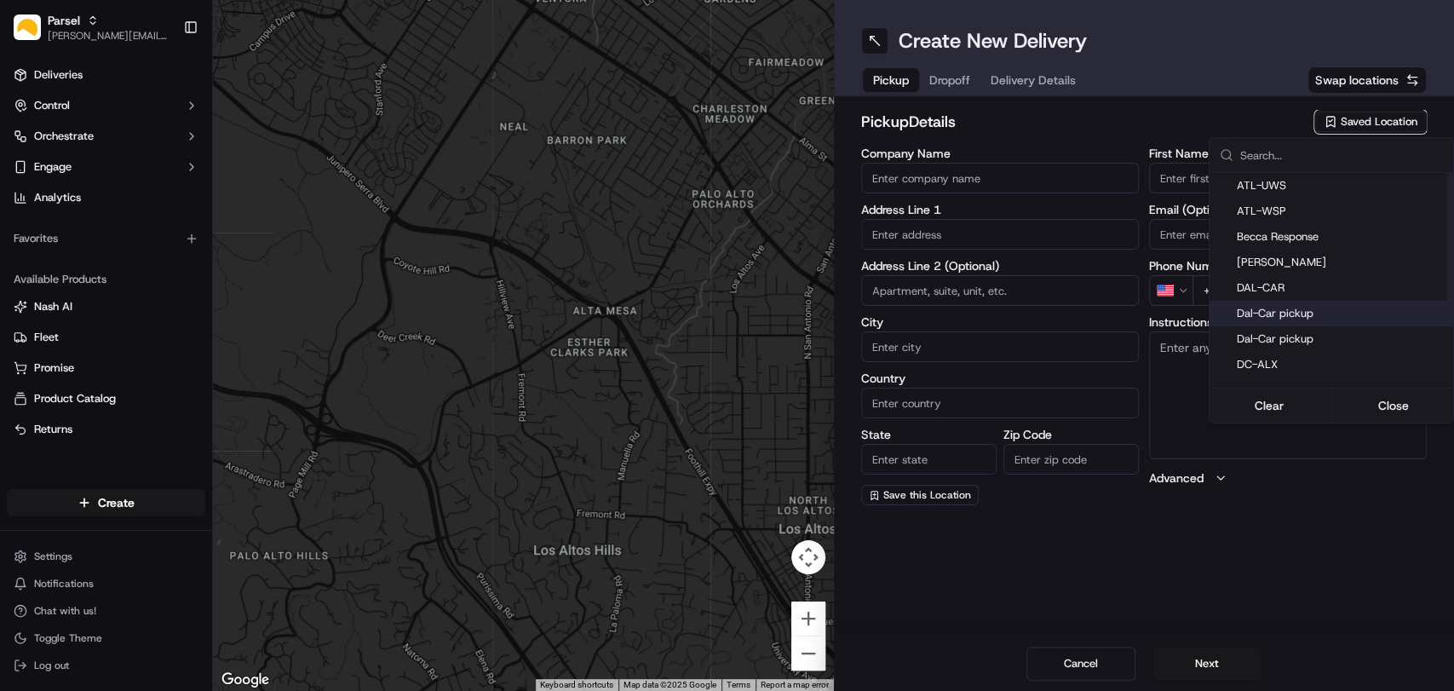
type input "[GEOGRAPHIC_DATA]"
type input "75006"
type input "[PERSON_NAME]"
type input "[EMAIL_ADDRESS][DOMAIN_NAME]"
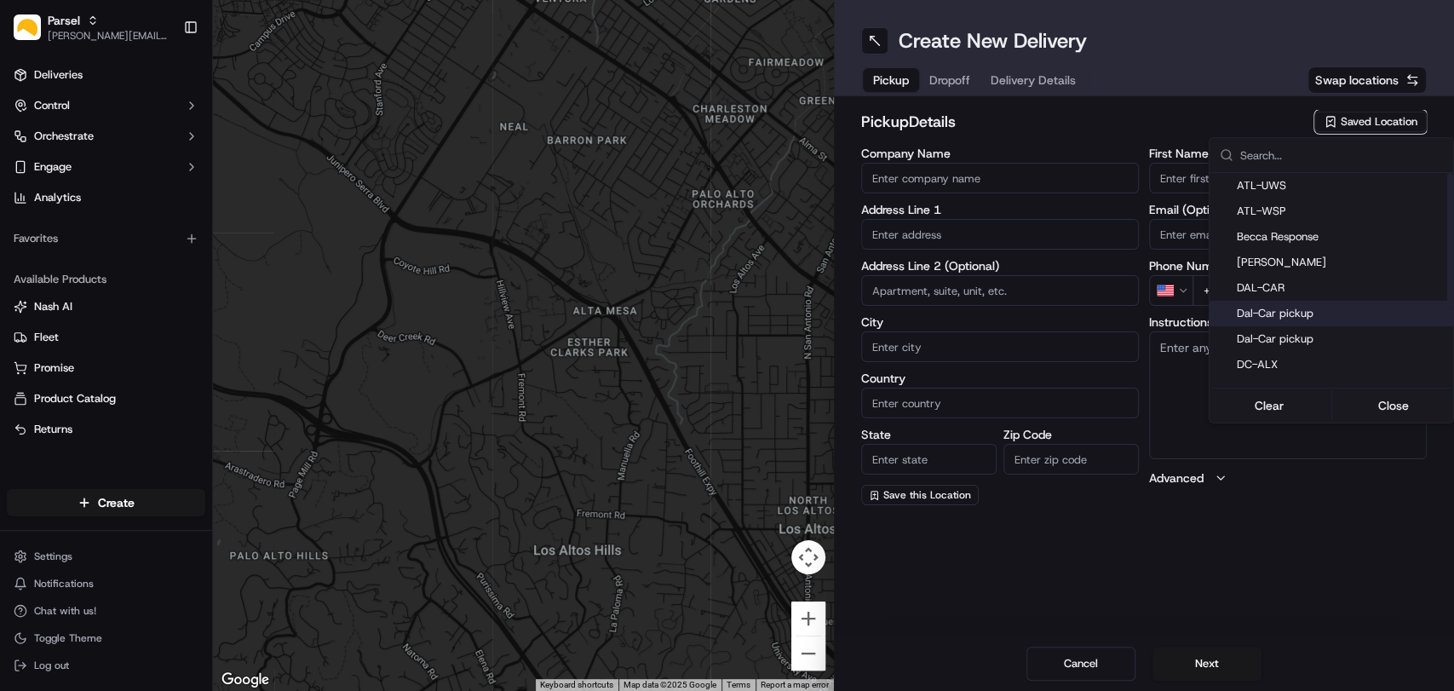
type input "[PHONE_NUMBER]"
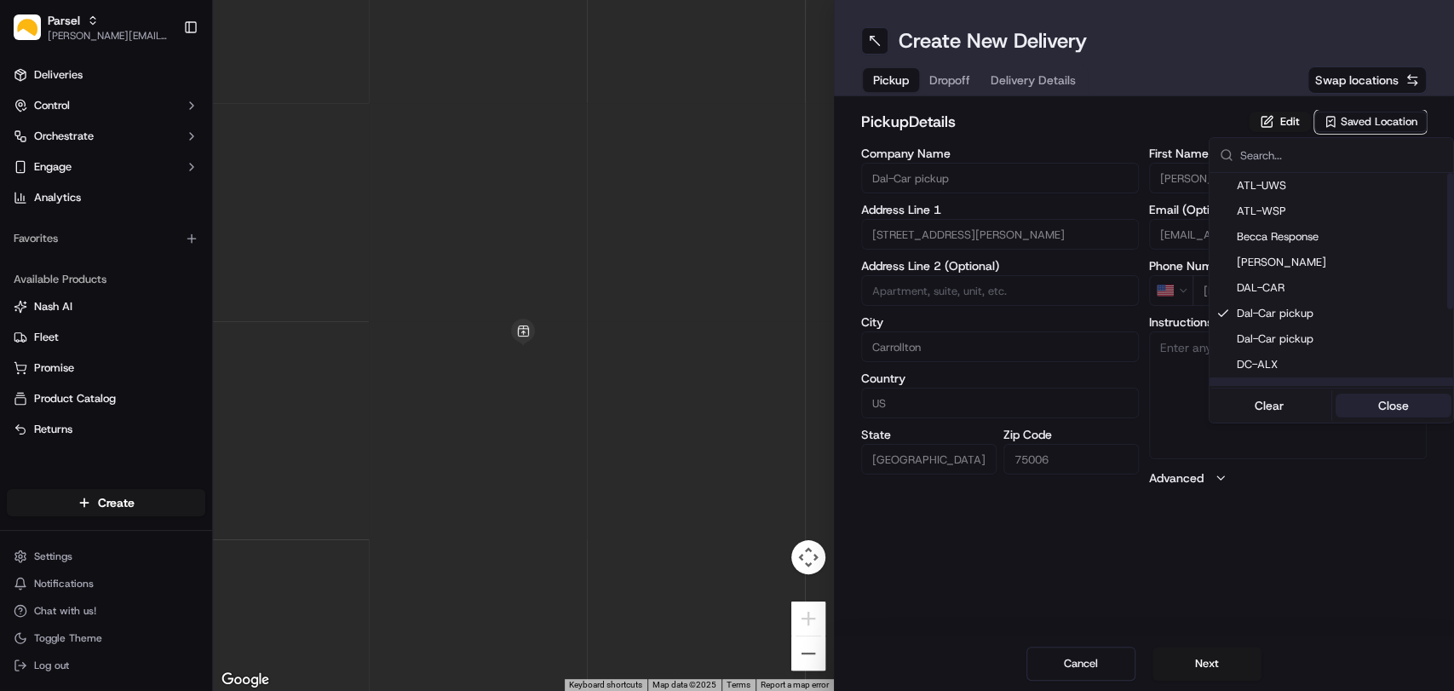
click at [1398, 405] on button "Close" at bounding box center [1393, 405] width 117 height 24
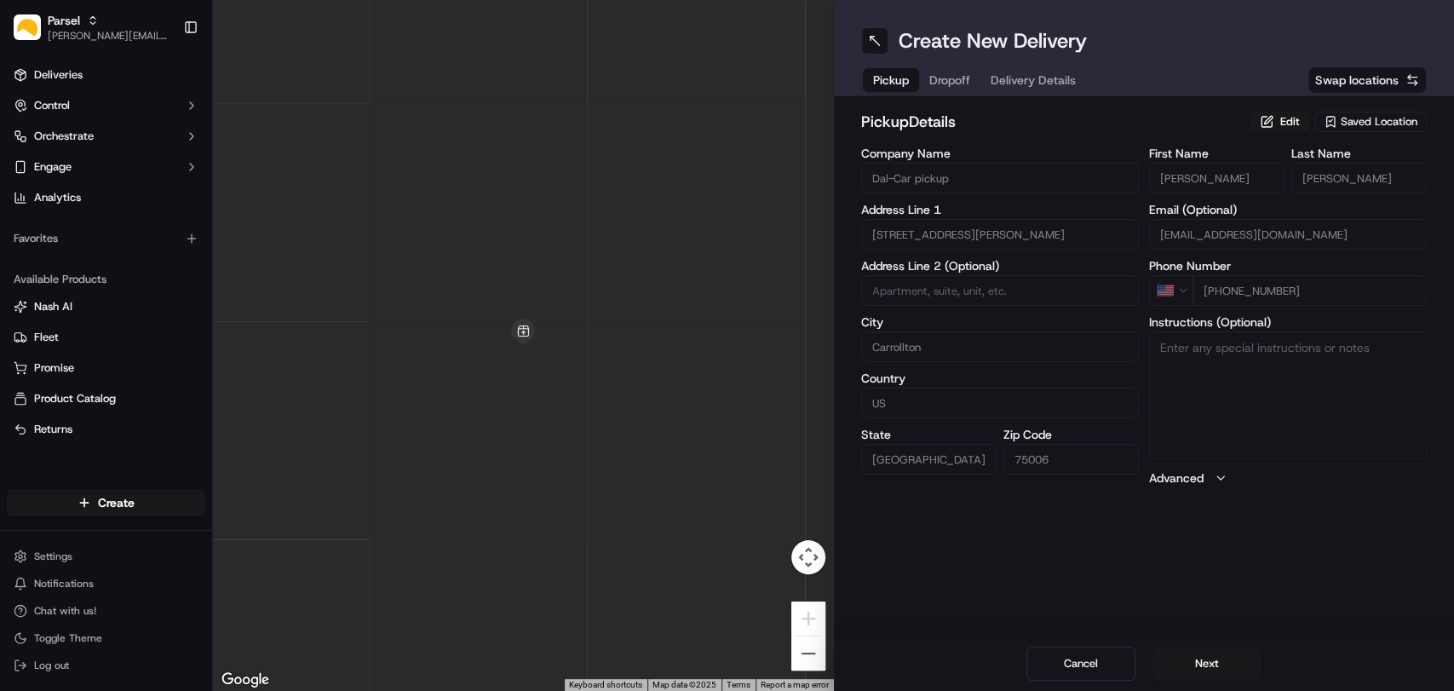
click at [1241, 593] on div "Create New Delivery Pickup Dropoff Delivery Details Swap locations pickup Detai…" at bounding box center [1144, 345] width 621 height 691
click at [1283, 119] on button "Edit" at bounding box center [1280, 122] width 62 height 20
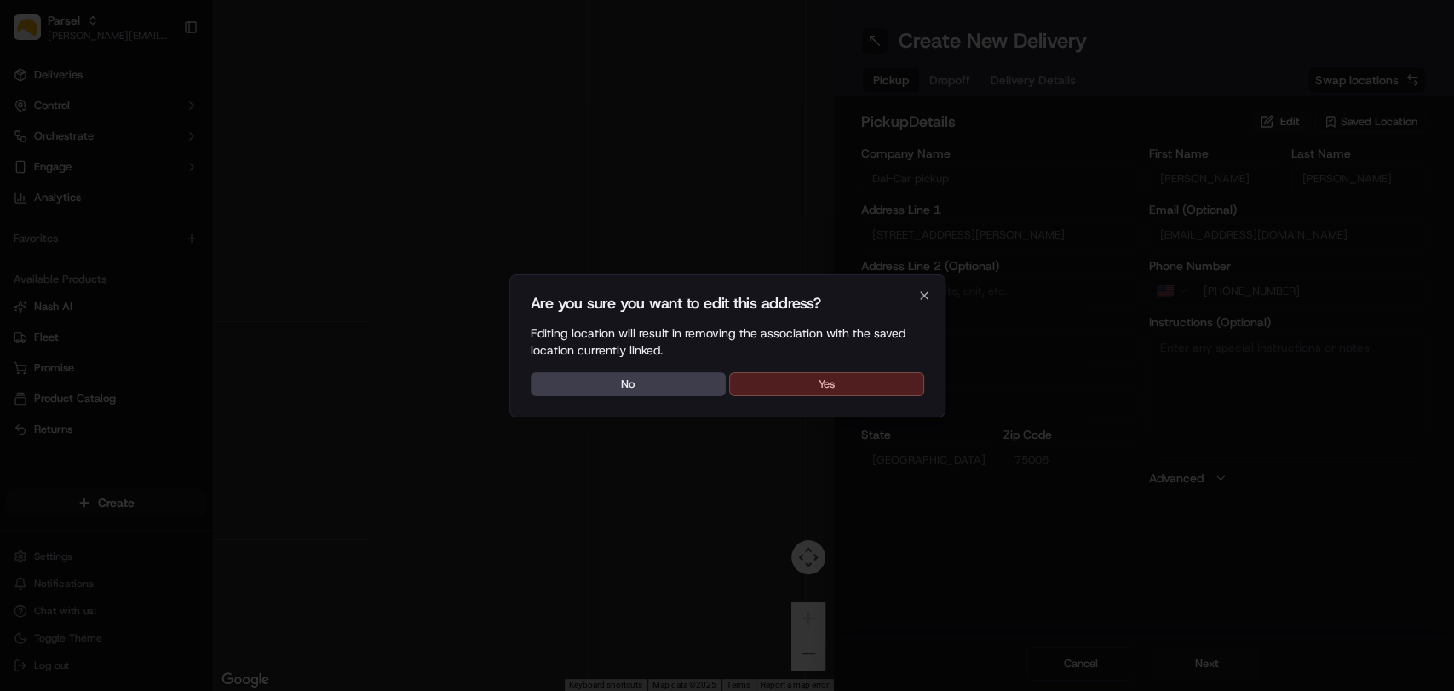
click at [816, 380] on button "Yes" at bounding box center [826, 384] width 195 height 24
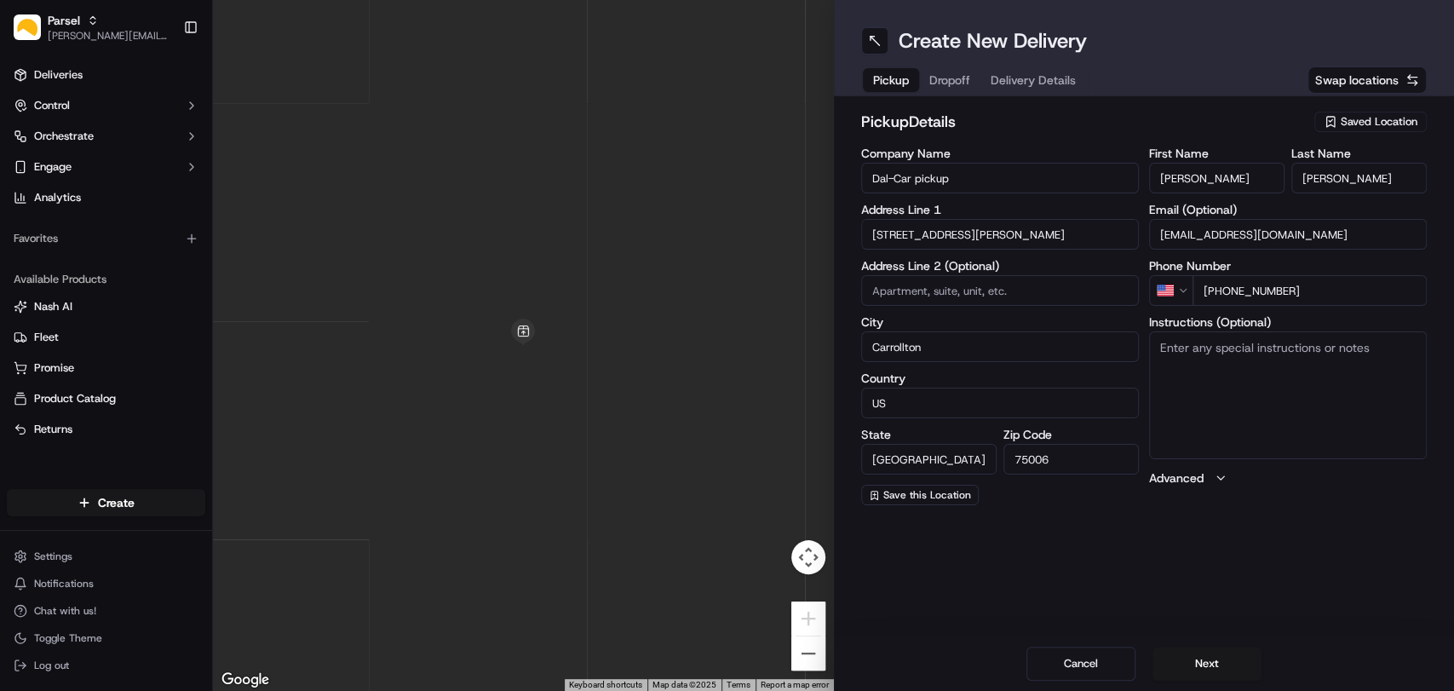
click at [1220, 364] on textarea "Instructions (Optional)" at bounding box center [1288, 395] width 278 height 128
paste textarea "Please pickup the packages at the rear loading dock with the large glass doors,…"
type textarea "Please pickup the packages at the rear loading dock with the large glass doors,…"
click at [1197, 669] on button "Next" at bounding box center [1206, 663] width 109 height 34
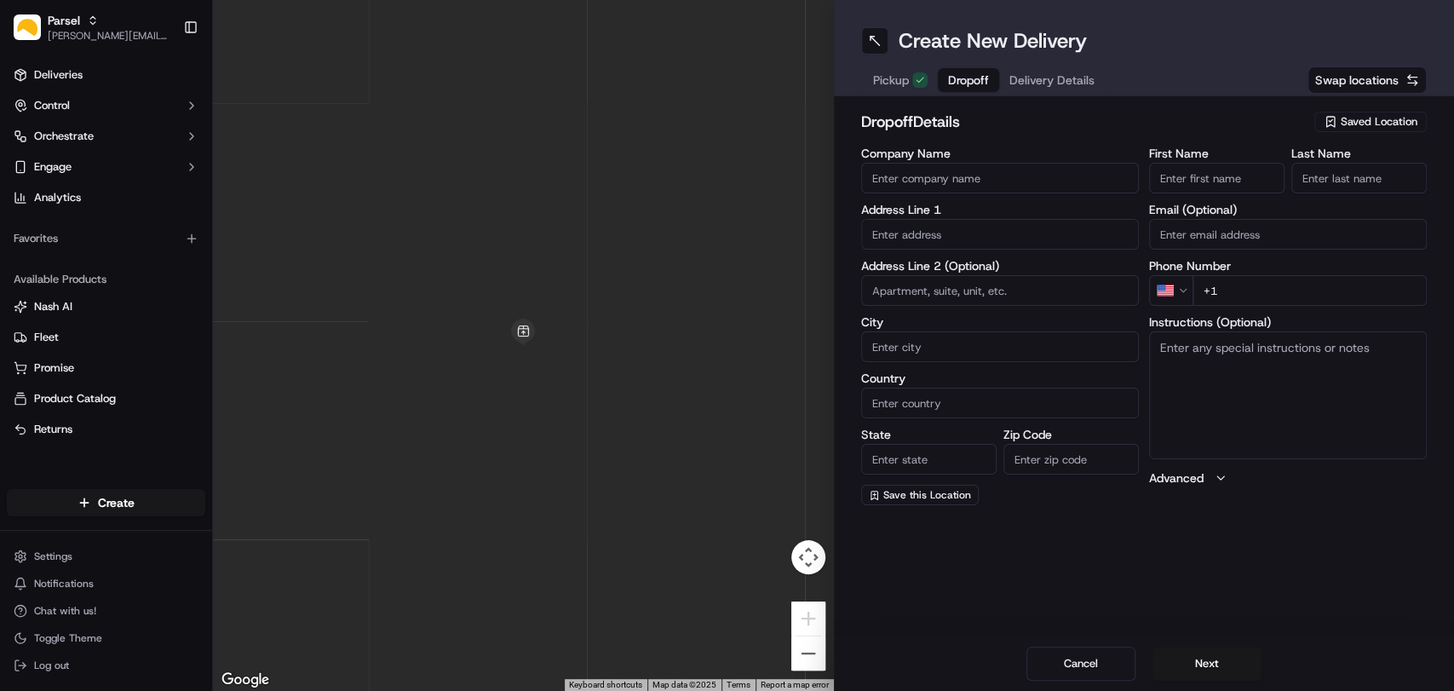
click at [1364, 118] on span "Saved Location" at bounding box center [1379, 121] width 77 height 15
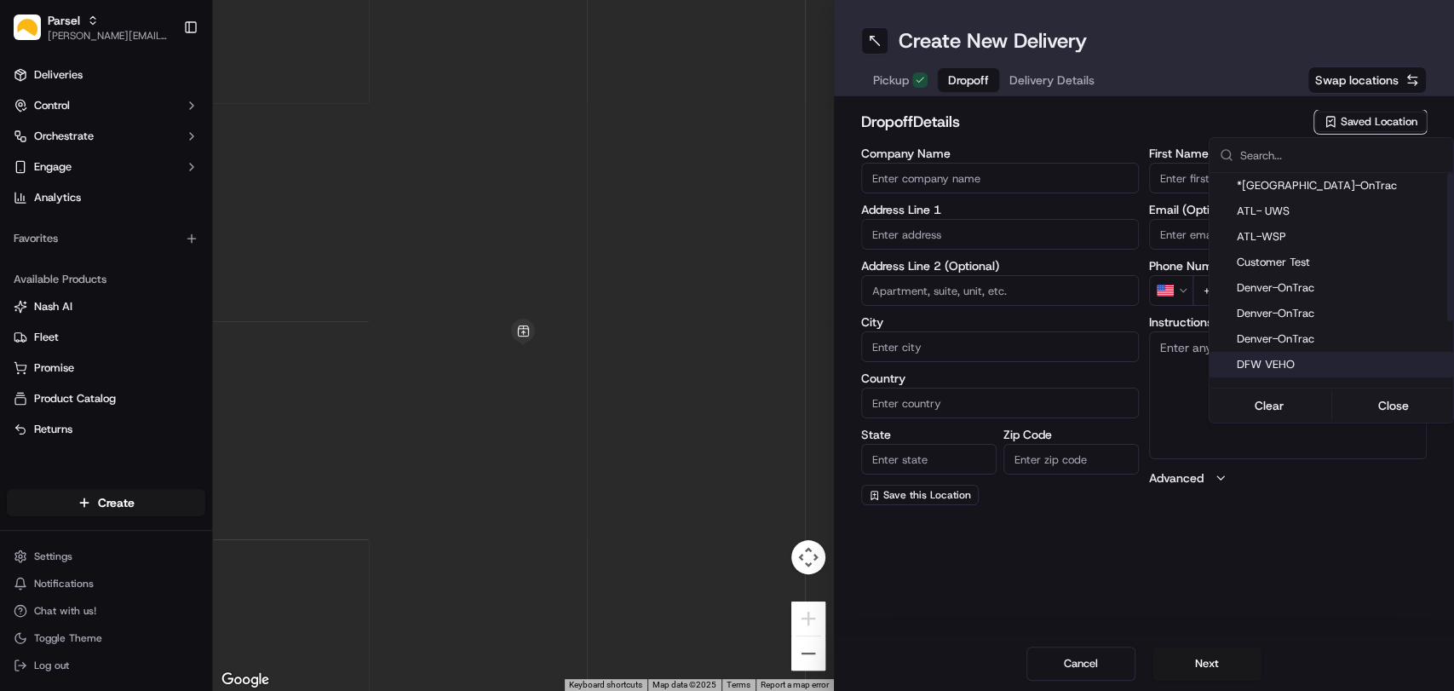
click at [1277, 357] on span "DFW VEHO" at bounding box center [1342, 364] width 210 height 15
type input "DFW VEHO"
type input "[STREET_ADDRESS]"
type input "Suite 325"
type input "[GEOGRAPHIC_DATA]"
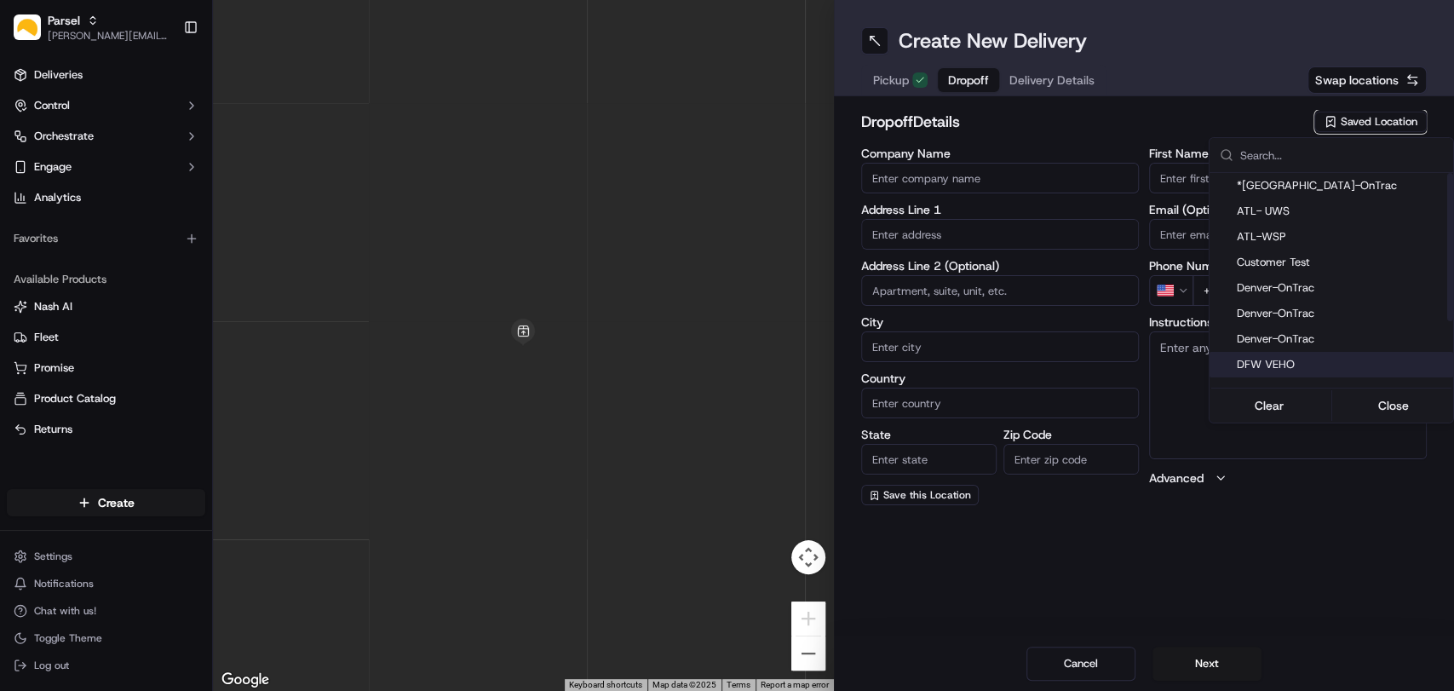
type input "US"
type input "[GEOGRAPHIC_DATA]"
type input "75028"
type input "Navid"
type input "Kassam"
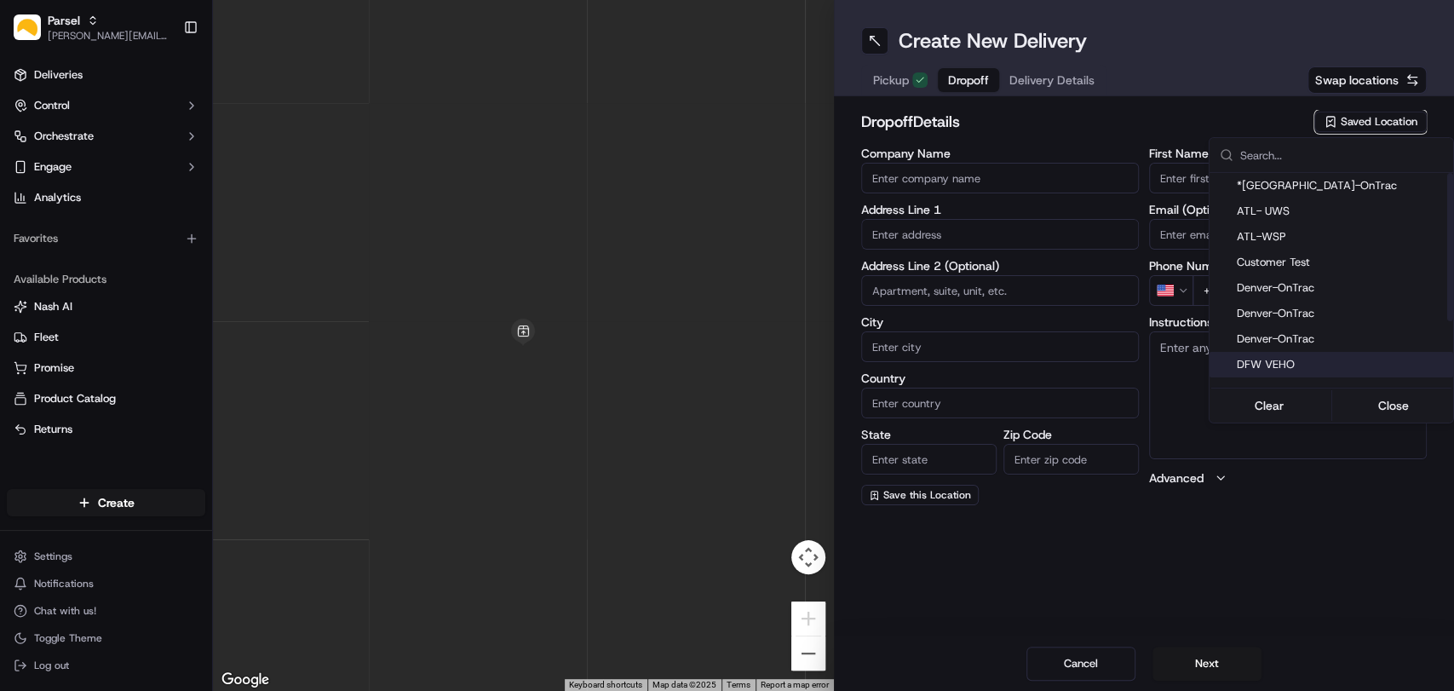
type input "[EMAIL_ADDRESS][DOMAIN_NAME]"
type input "[PHONE_NUMBER]"
type textarea "Please deliver all packages between dock doors 20 and 21. Hand packages directl…"
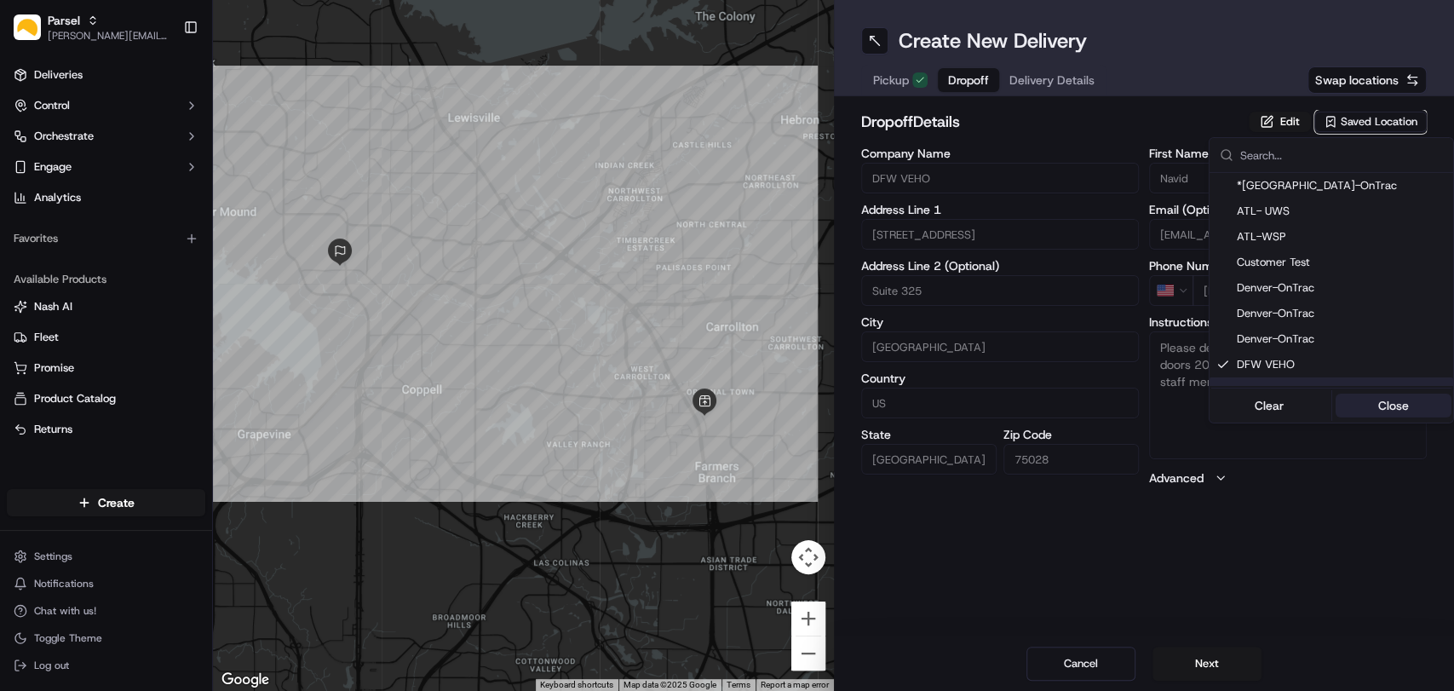
click at [1404, 411] on button "Close" at bounding box center [1393, 405] width 117 height 24
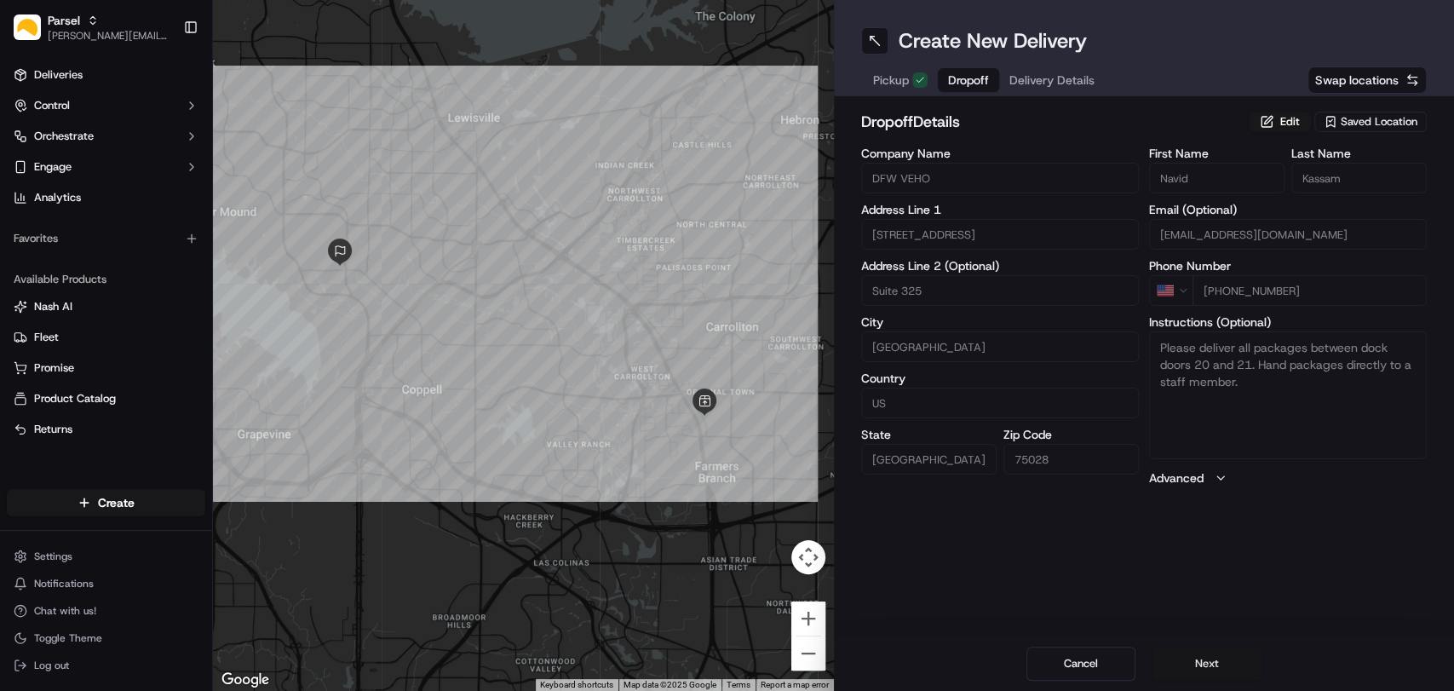
click at [1218, 656] on button "Next" at bounding box center [1206, 663] width 109 height 34
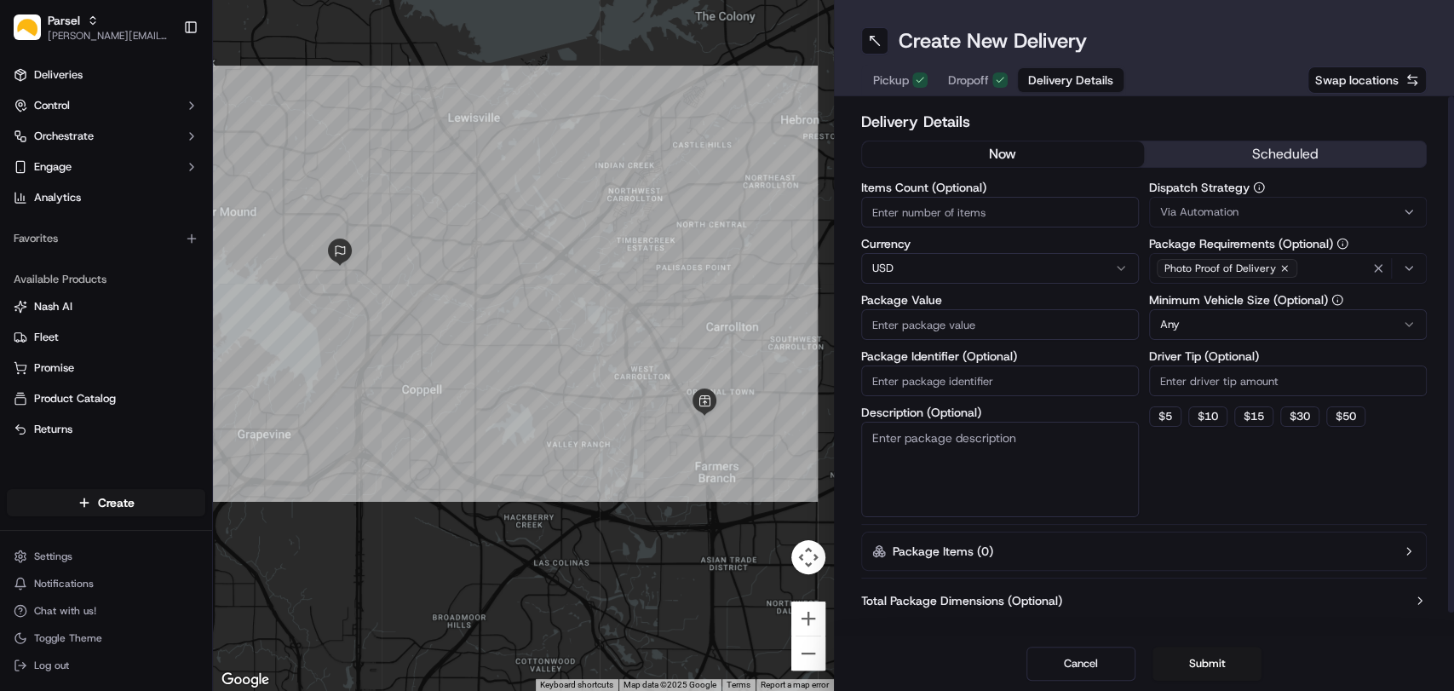
click at [922, 210] on input "Items Count (Optional)" at bounding box center [1000, 212] width 278 height 31
type input "25"
click at [966, 327] on input "Package Value" at bounding box center [1000, 324] width 278 height 31
type input "200"
click at [943, 446] on textarea "Description (Optional)" at bounding box center [1000, 469] width 278 height 95
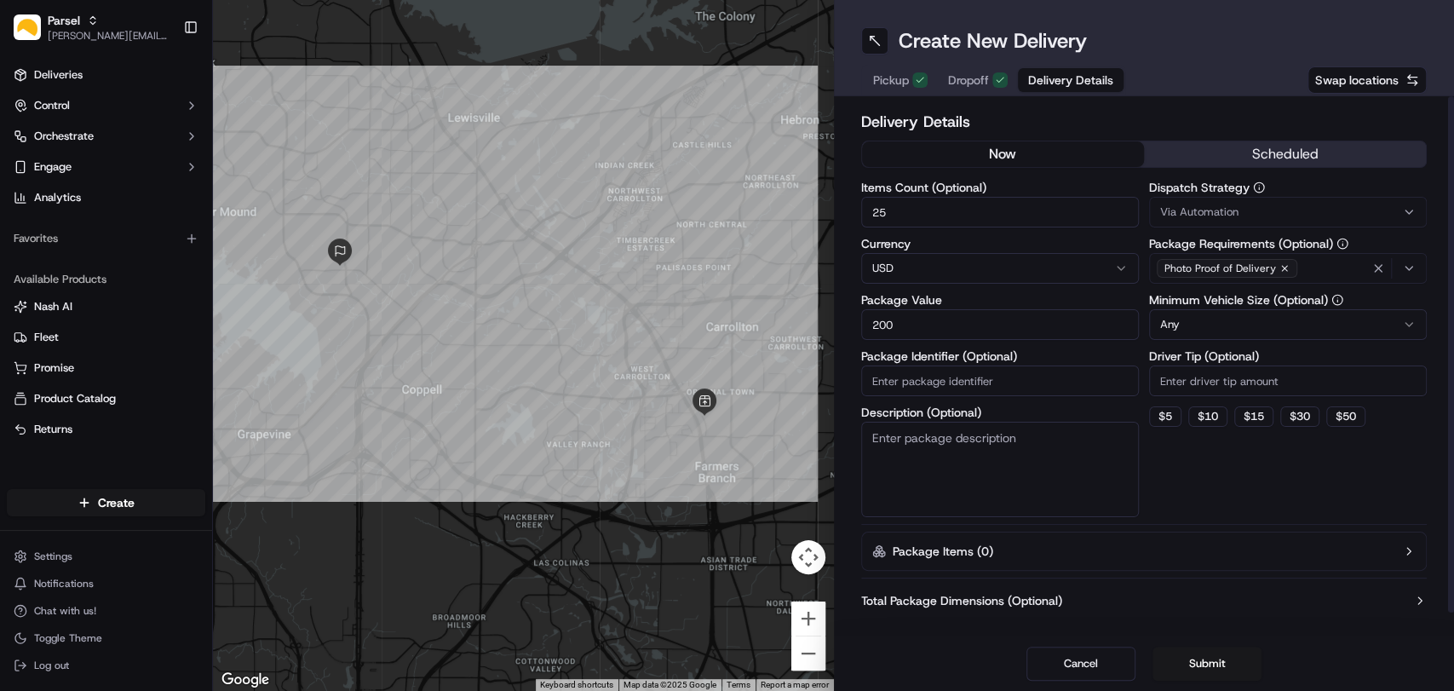
click at [1123, 577] on div at bounding box center [1144, 577] width 566 height 1
click at [1007, 469] on textarea "Description (Optional)" at bounding box center [1000, 469] width 278 height 95
paste textarea "25 small packages. You will find the packages on the black plastic shelf by the…"
type textarea "25 small packages. You will find the packages on the black plastic shelf by the…"
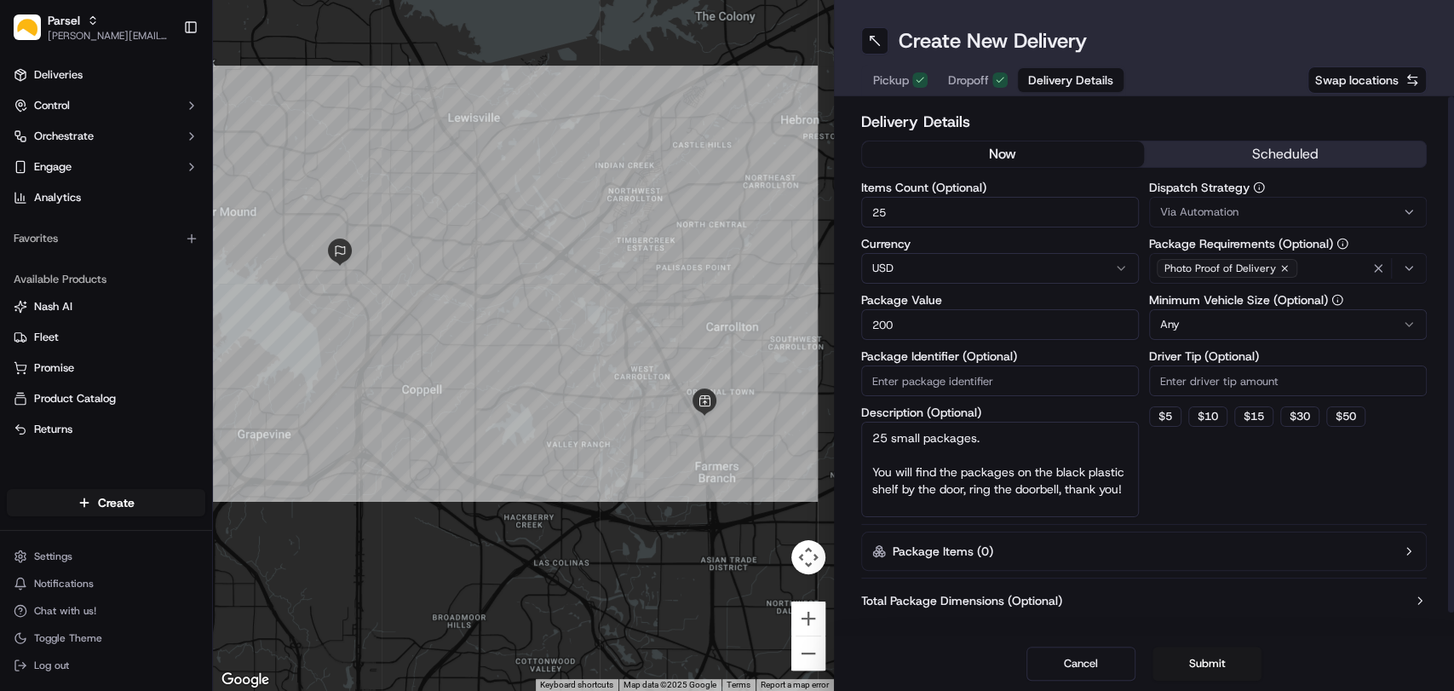
click at [1346, 320] on html "Parsel [EMAIL_ADDRESS][PERSON_NAME][DOMAIN_NAME] Toggle Sidebar Deliveries Cont…" at bounding box center [727, 345] width 1454 height 691
click at [1200, 667] on button "Submit" at bounding box center [1206, 663] width 109 height 34
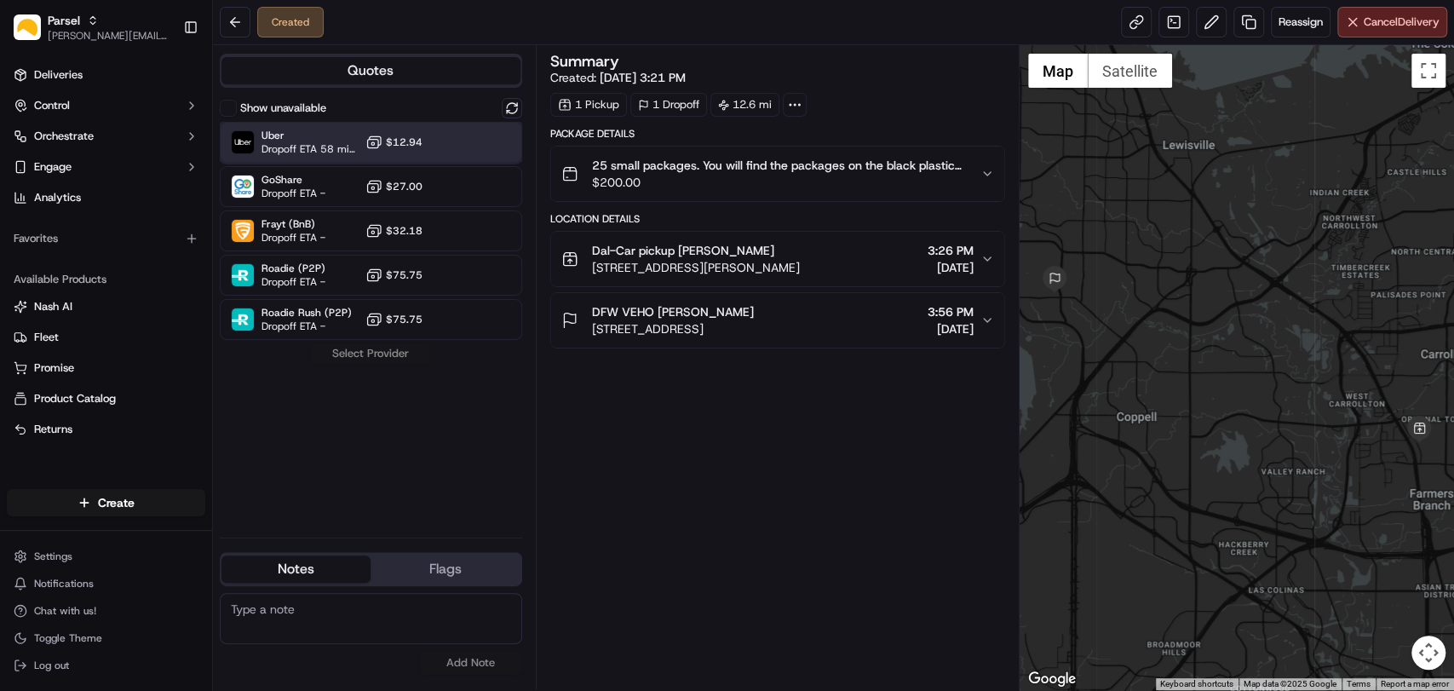
click at [446, 140] on div "Uber Dropoff ETA 58 minutes $12.94" at bounding box center [371, 142] width 302 height 41
click at [375, 350] on button "Assign Provider" at bounding box center [370, 353] width 121 height 20
